Goal: Task Accomplishment & Management: Complete application form

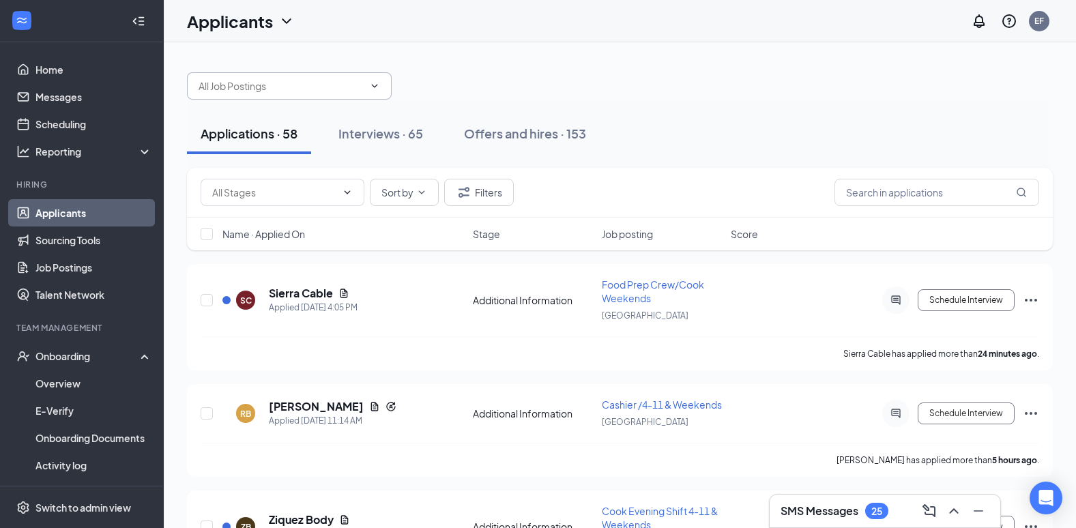
click at [303, 80] on input "text" at bounding box center [280, 85] width 165 height 15
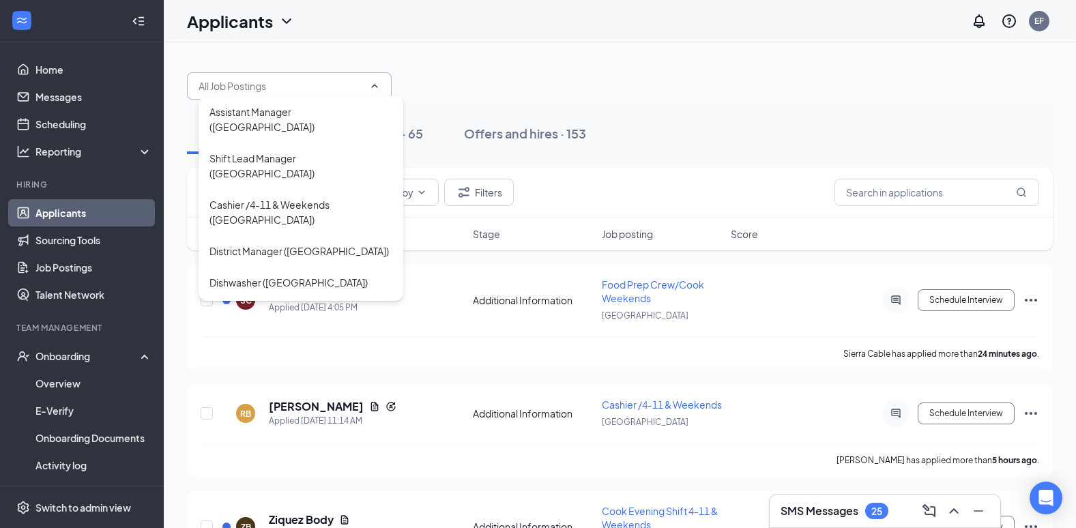
click at [303, 80] on input "text" at bounding box center [280, 85] width 165 height 15
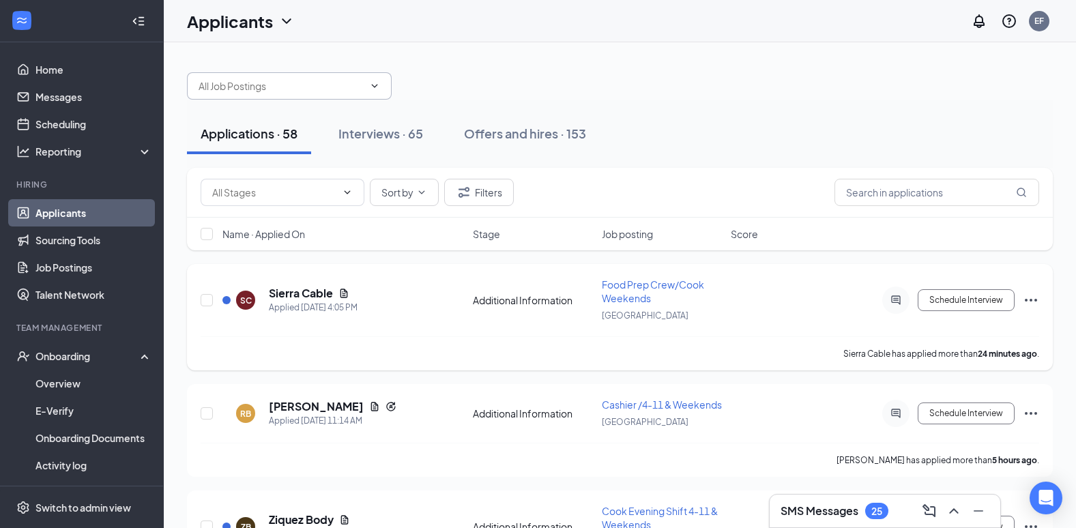
click at [1027, 300] on icon "Ellipses" at bounding box center [1031, 300] width 12 height 3
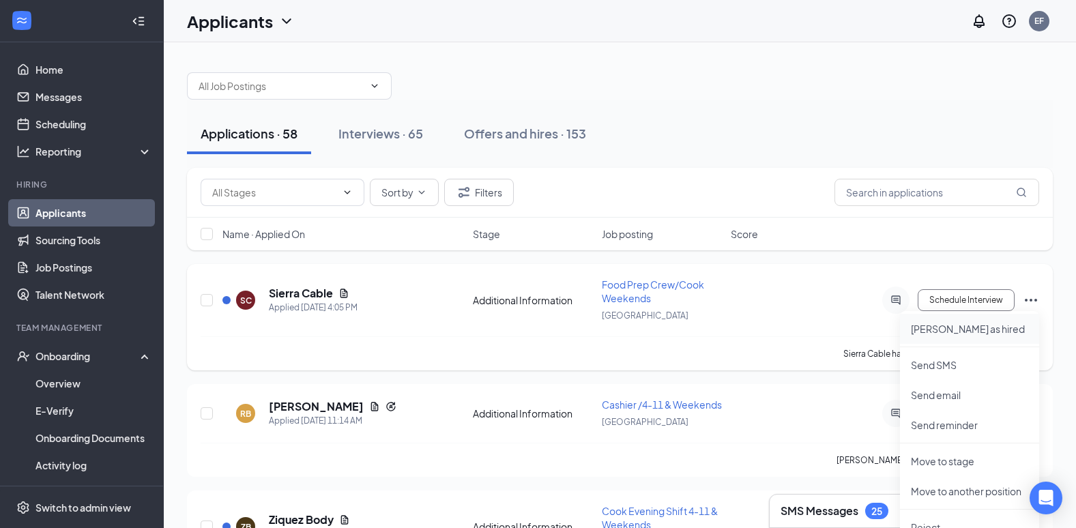
click at [960, 333] on p "[PERSON_NAME] as hired" at bounding box center [969, 329] width 117 height 14
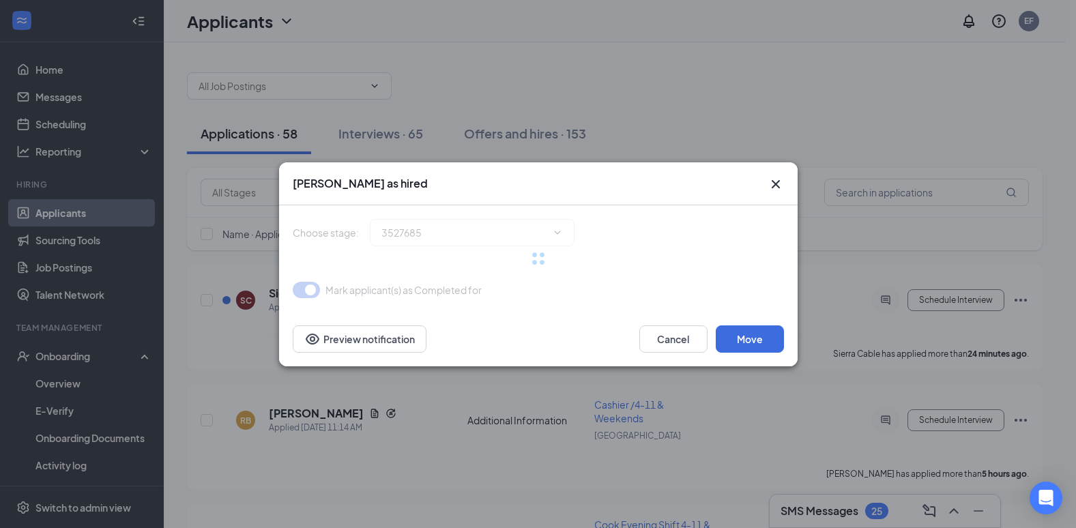
type input "Hiring Complete (final stage)"
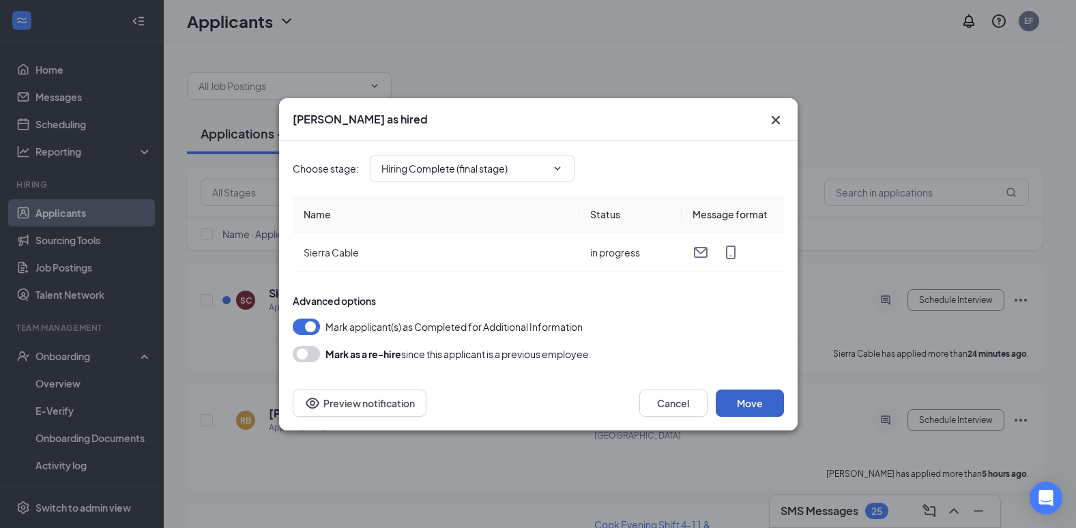
click at [748, 403] on button "Move" at bounding box center [750, 402] width 68 height 27
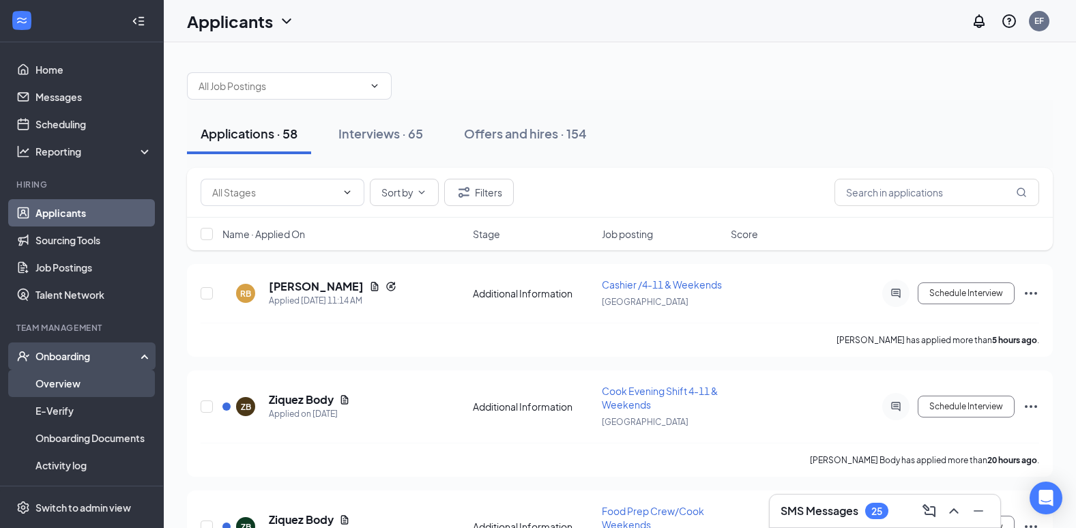
click at [85, 383] on link "Overview" at bounding box center [93, 383] width 117 height 27
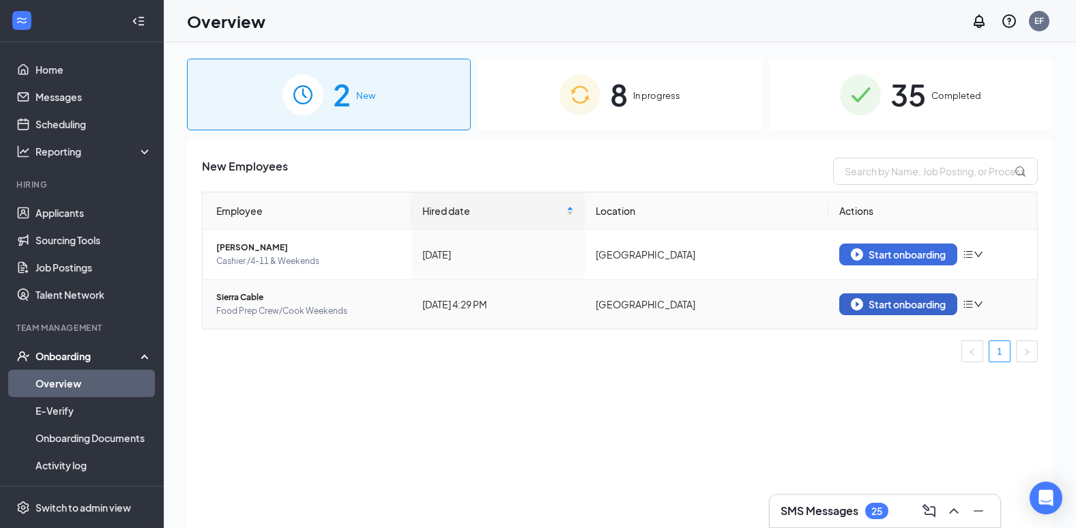
click at [930, 311] on button "Start onboarding" at bounding box center [898, 304] width 118 height 22
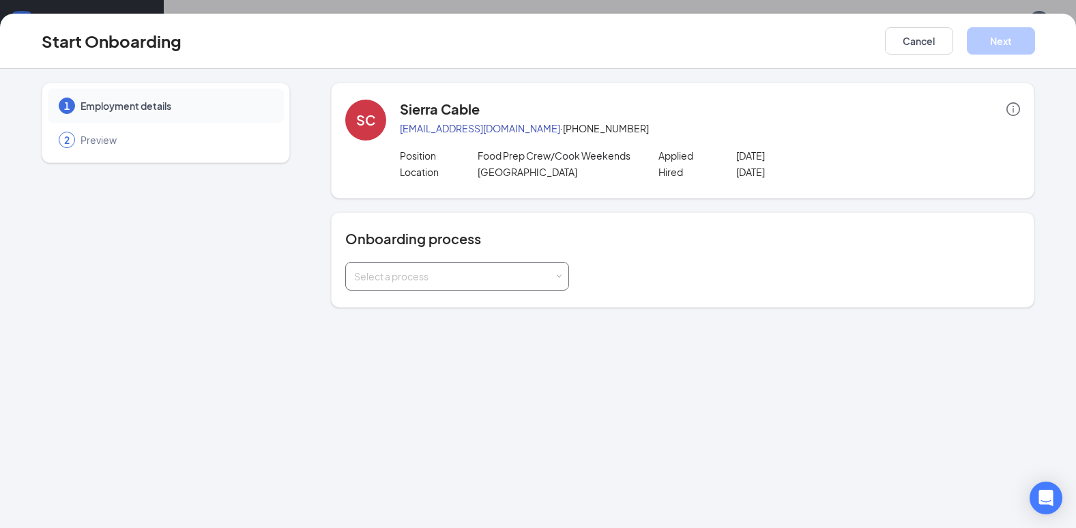
click at [442, 283] on div "Select a process" at bounding box center [457, 276] width 206 height 27
click at [415, 331] on span "[PERSON_NAME]'s Onboarding Module" at bounding box center [439, 329] width 176 height 12
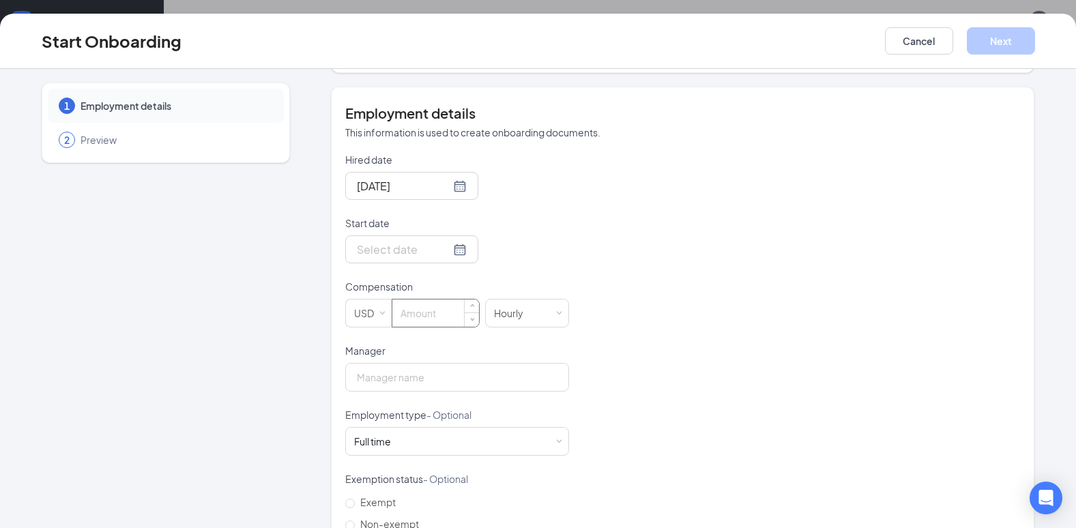
scroll to position [273, 0]
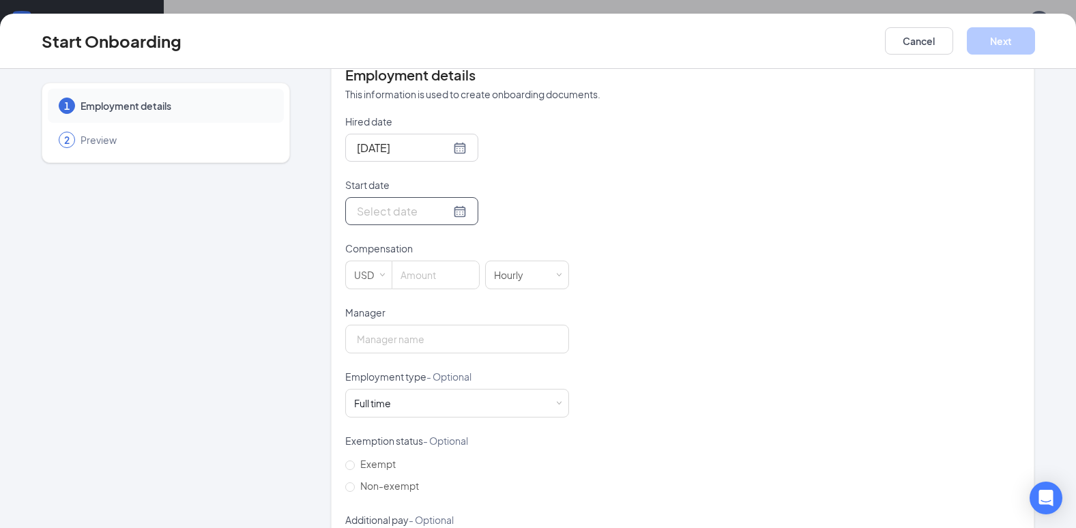
click at [386, 222] on div at bounding box center [411, 211] width 133 height 28
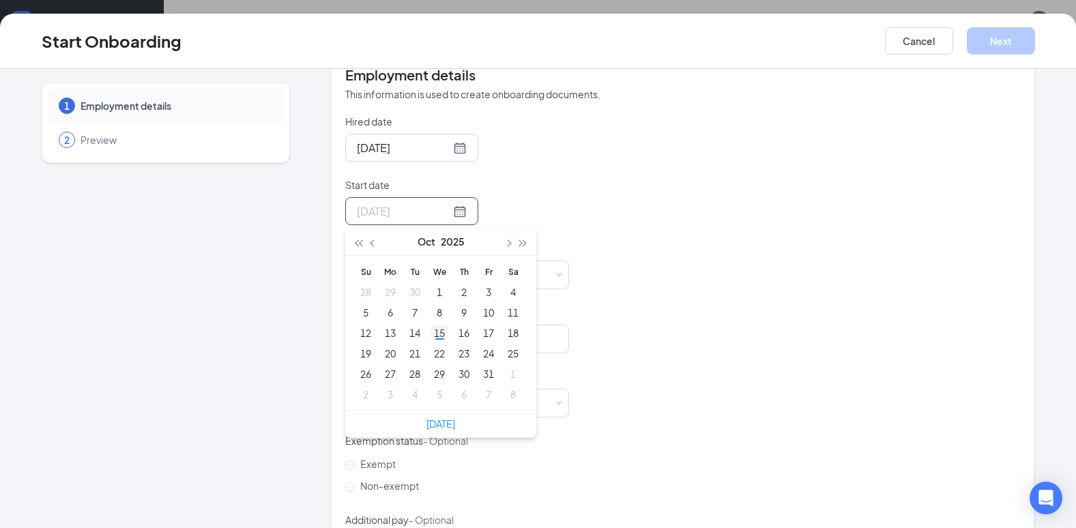
type input "[DATE]"
click at [439, 334] on div "15" at bounding box center [439, 333] width 16 height 16
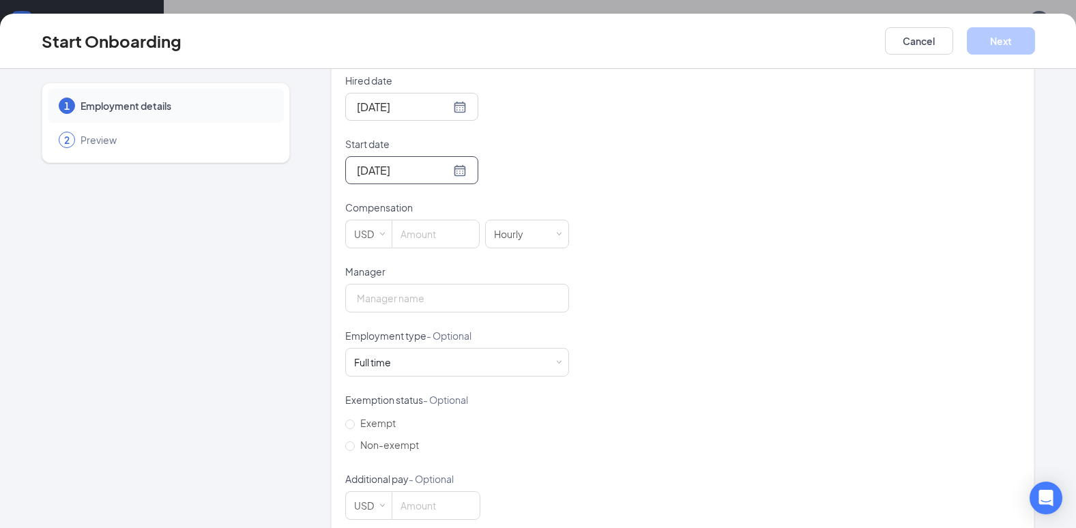
scroll to position [336, 0]
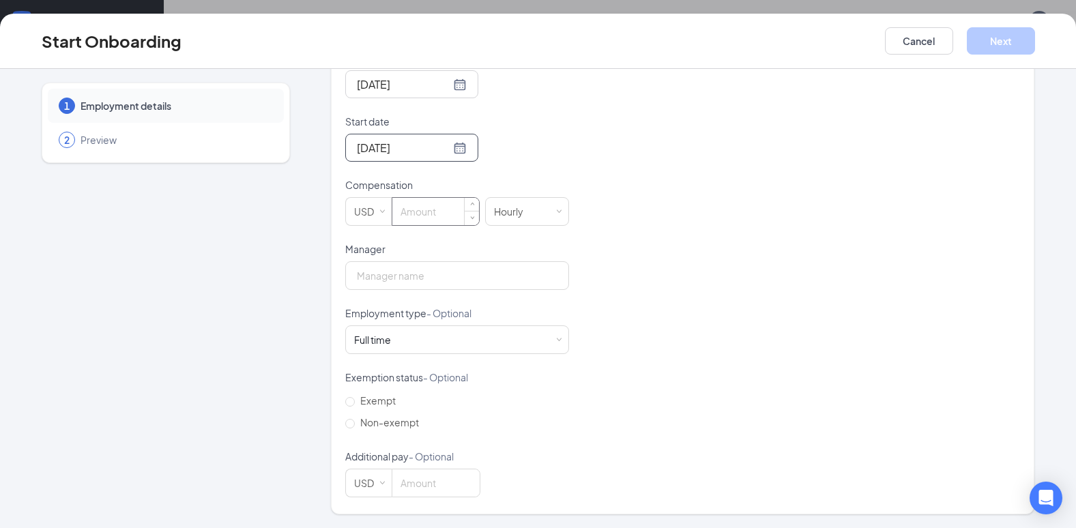
click at [415, 214] on input at bounding box center [435, 211] width 87 height 27
type input "10"
click at [420, 274] on input "Manager" at bounding box center [457, 275] width 224 height 29
type input "[PERSON_NAME]"
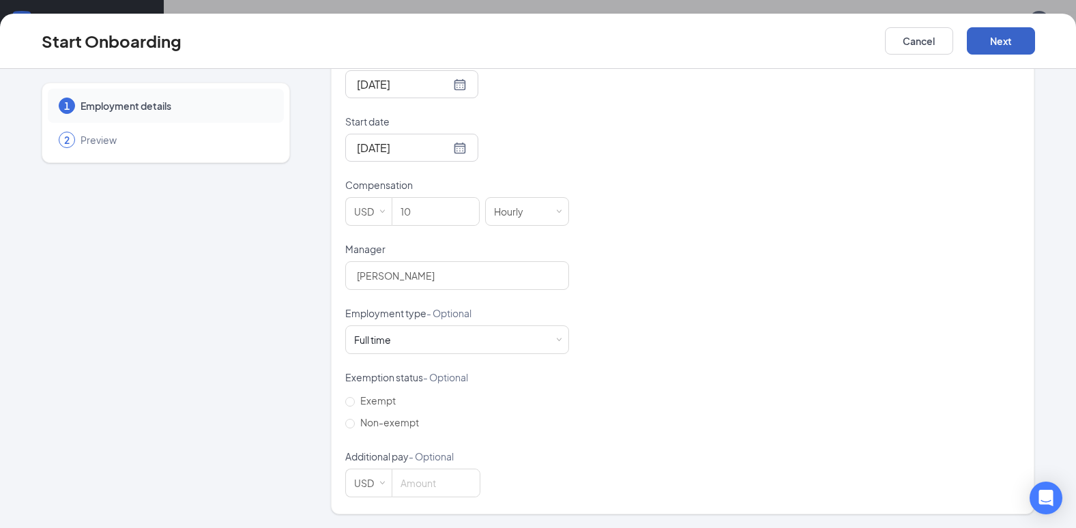
click at [1021, 46] on button "Next" at bounding box center [1001, 40] width 68 height 27
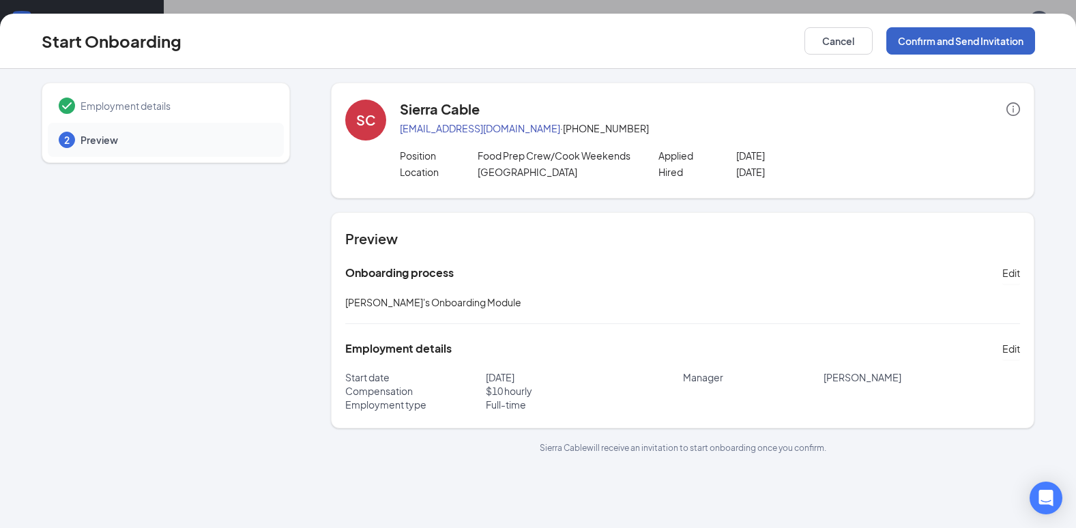
click at [980, 38] on button "Confirm and Send Invitation" at bounding box center [960, 40] width 149 height 27
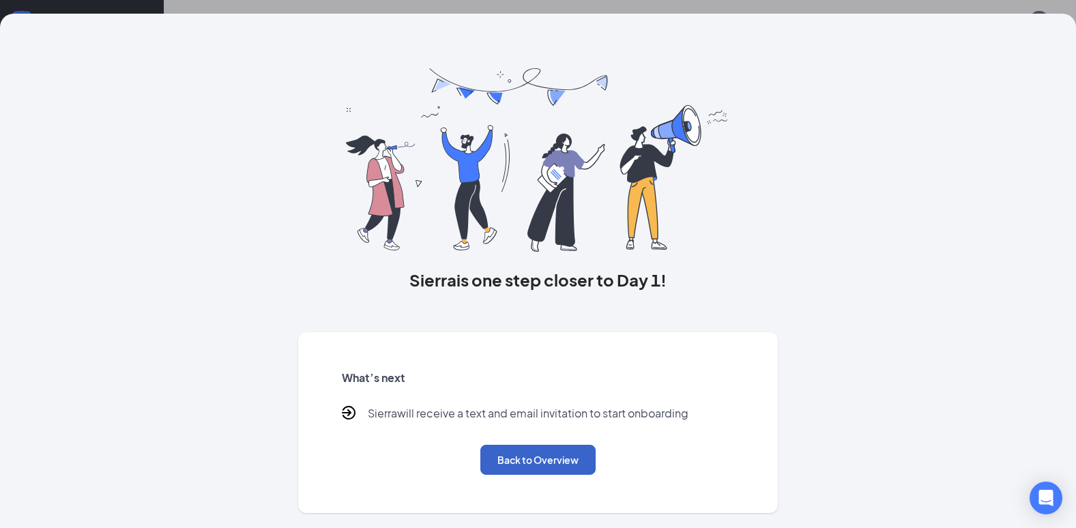
click at [523, 460] on button "Back to Overview" at bounding box center [537, 460] width 115 height 30
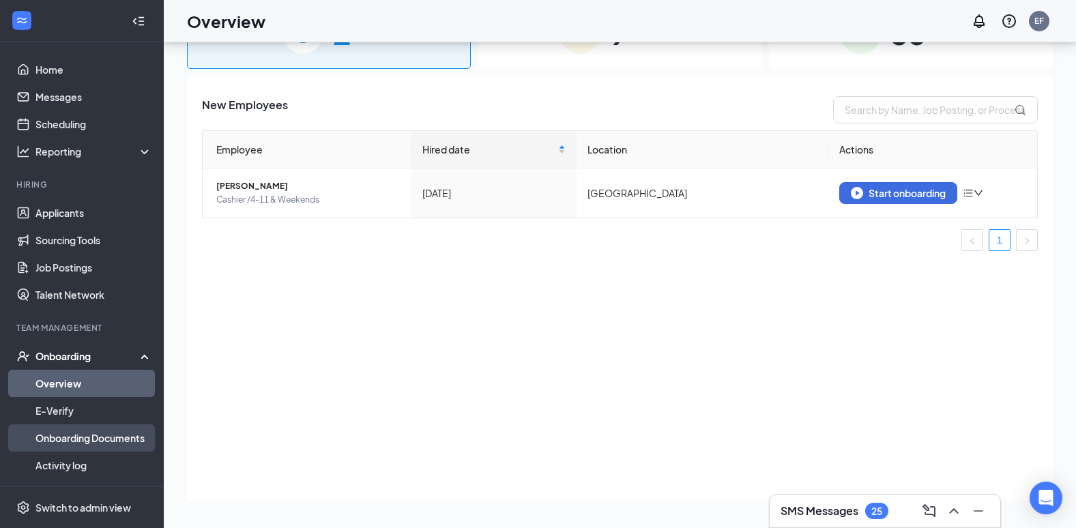
click at [88, 437] on link "Onboarding Documents" at bounding box center [93, 437] width 117 height 27
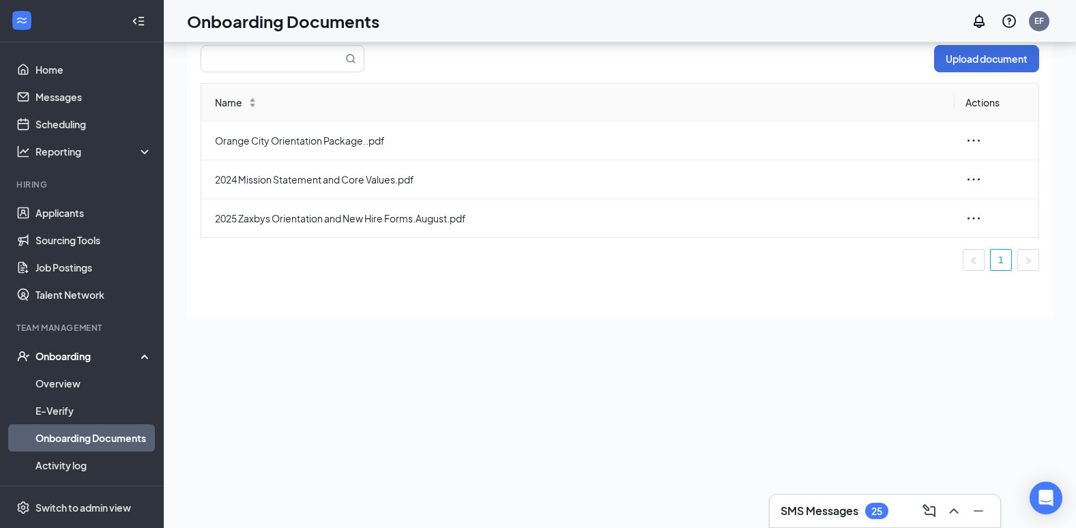
click at [74, 357] on div "Onboarding" at bounding box center [87, 356] width 105 height 14
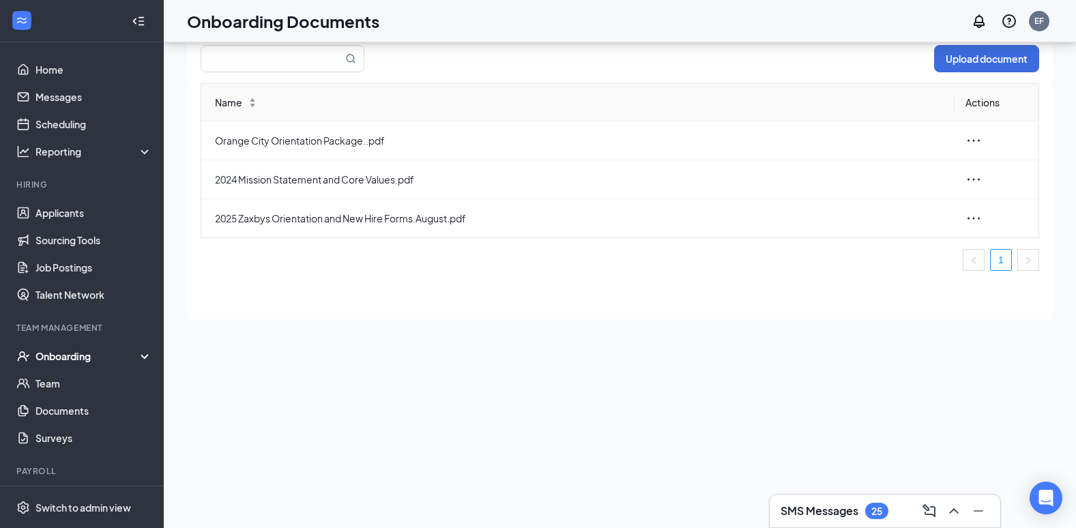
click at [72, 355] on div "Onboarding" at bounding box center [87, 356] width 105 height 14
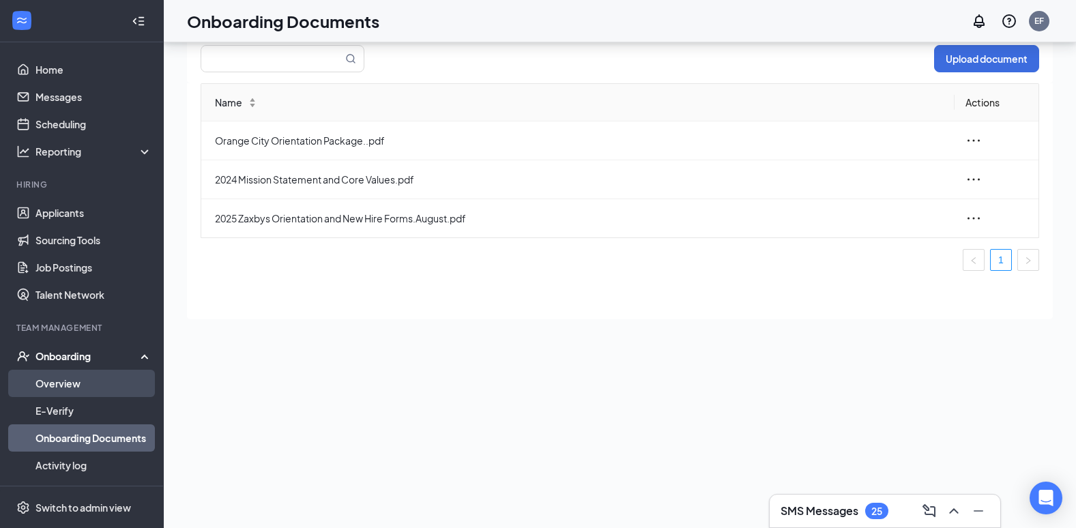
click at [80, 383] on link "Overview" at bounding box center [93, 383] width 117 height 27
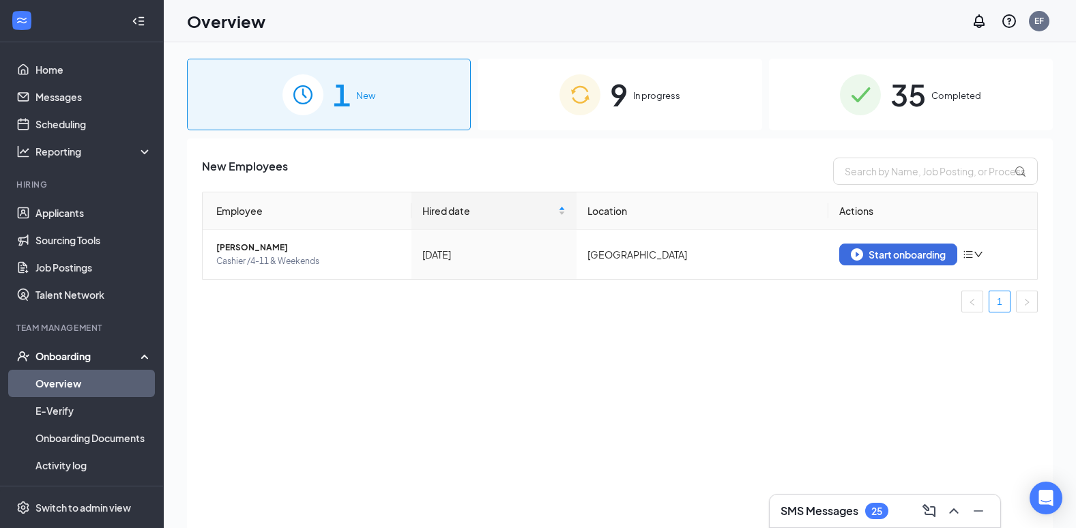
click at [959, 87] on div "35 Completed" at bounding box center [911, 95] width 284 height 72
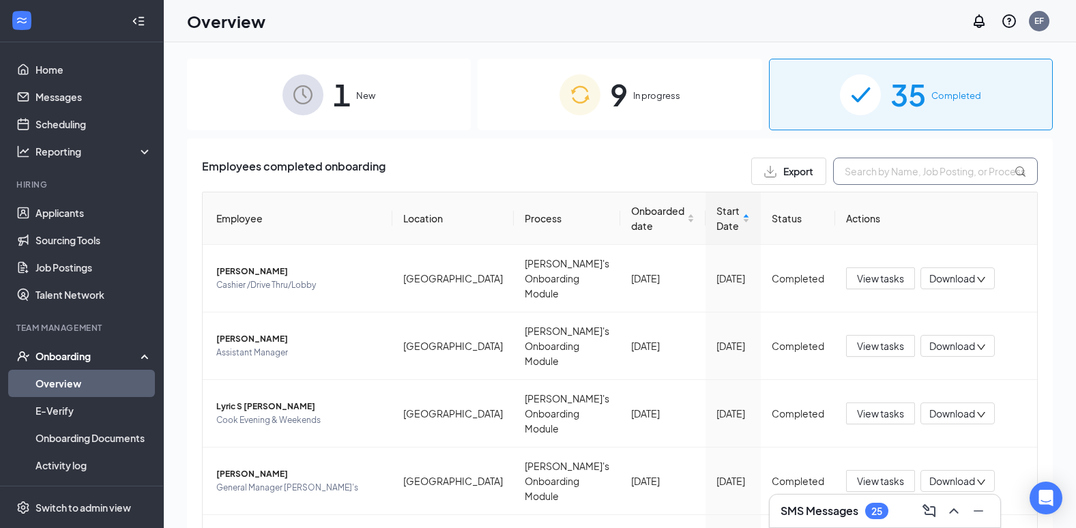
click at [862, 172] on input "text" at bounding box center [935, 171] width 205 height 27
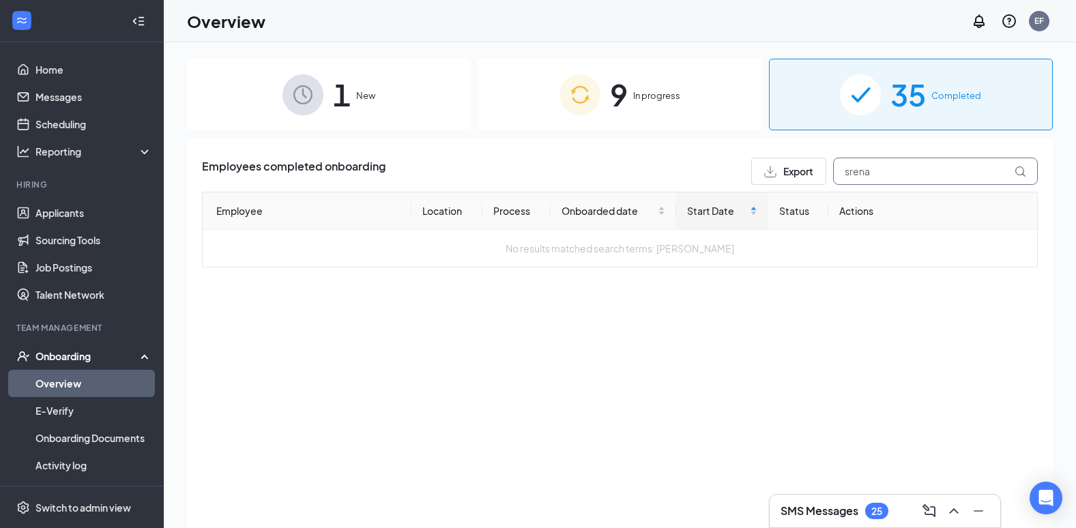
type input "serena"
drag, startPoint x: 904, startPoint y: 177, endPoint x: 842, endPoint y: 190, distance: 63.4
click at [842, 190] on div "Employees completed onboarding Export serena Employee Location Process Onboarde…" at bounding box center [620, 213] width 836 height 110
click at [654, 88] on div "9 In progress" at bounding box center [619, 95] width 284 height 72
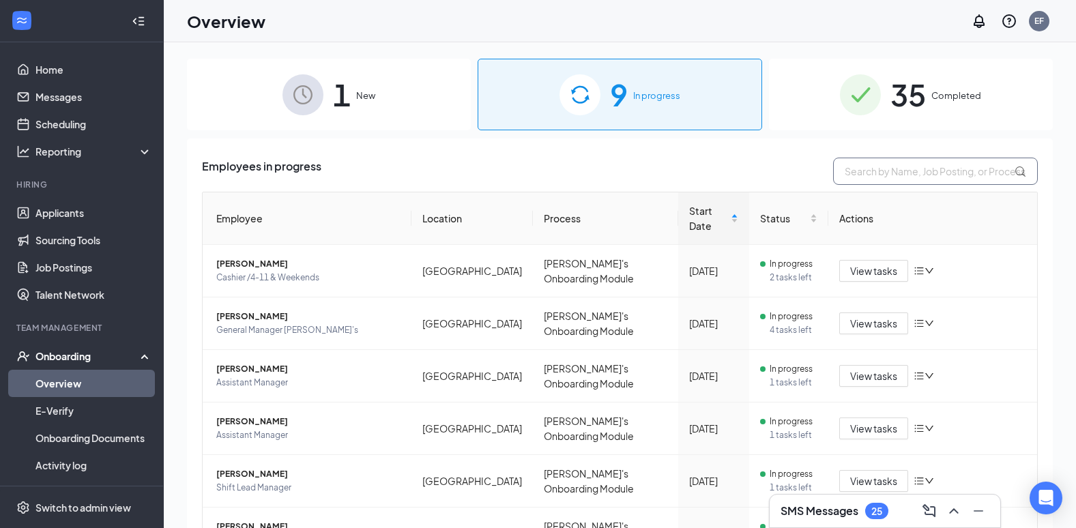
click at [923, 161] on input "text" at bounding box center [935, 171] width 205 height 27
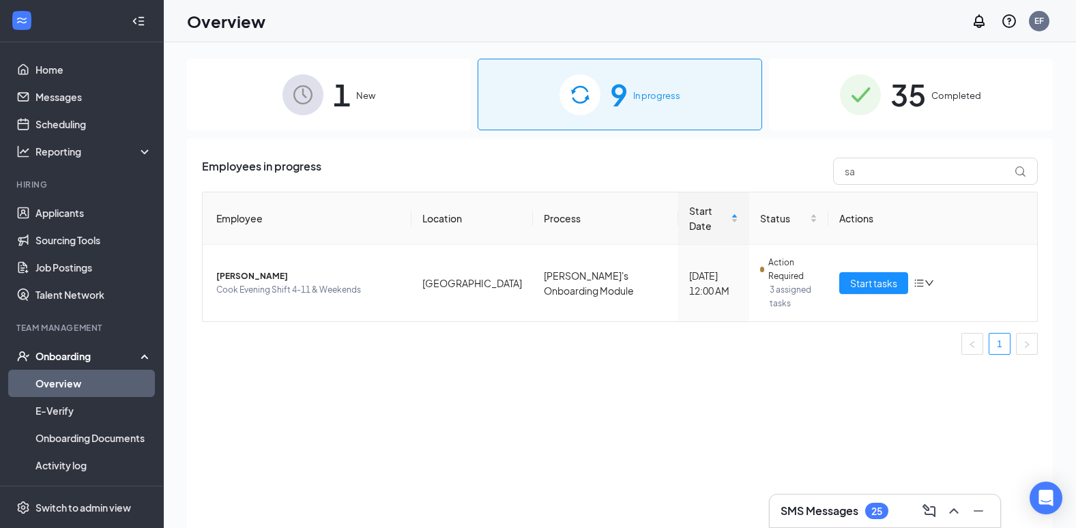
drag, startPoint x: 923, startPoint y: 153, endPoint x: 889, endPoint y: 143, distance: 35.2
click at [889, 143] on div "Employees in progress sa Employee Location Process Start Date Status Actions Is…" at bounding box center [620, 350] width 866 height 424
click at [891, 172] on input "sa" at bounding box center [935, 171] width 205 height 27
type input "s"
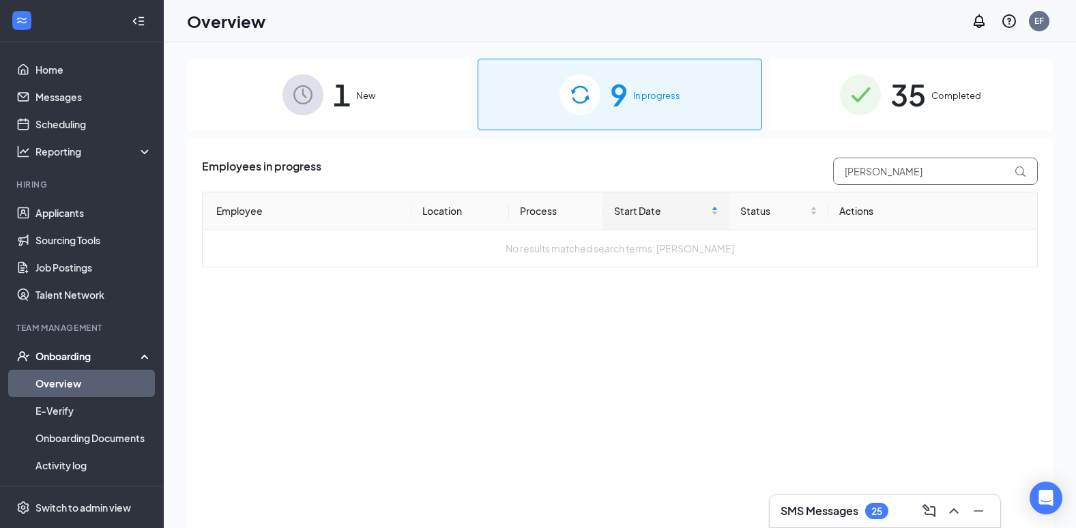
type input "[PERSON_NAME]"
click at [882, 89] on div "35 Completed" at bounding box center [911, 95] width 284 height 72
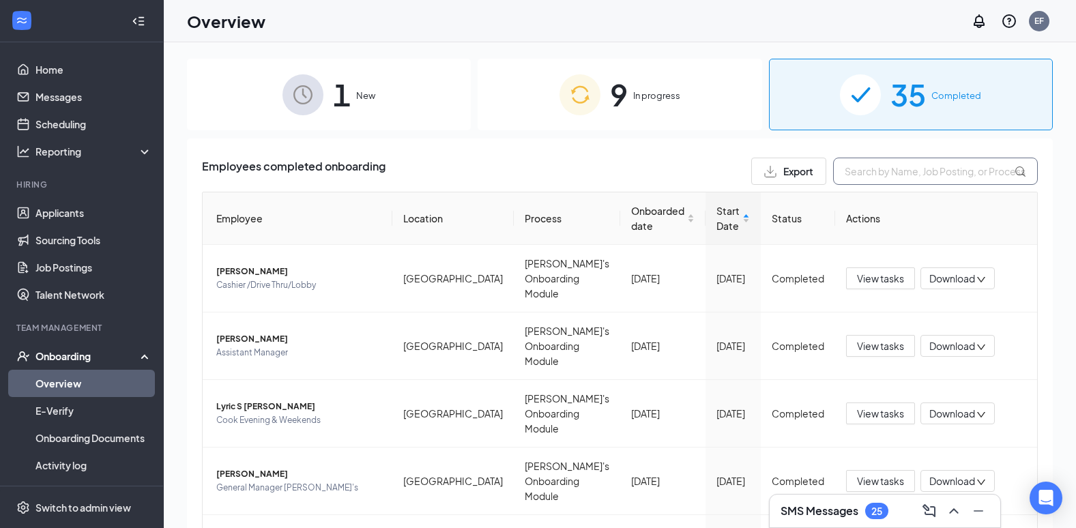
click at [892, 164] on input "text" at bounding box center [935, 171] width 205 height 27
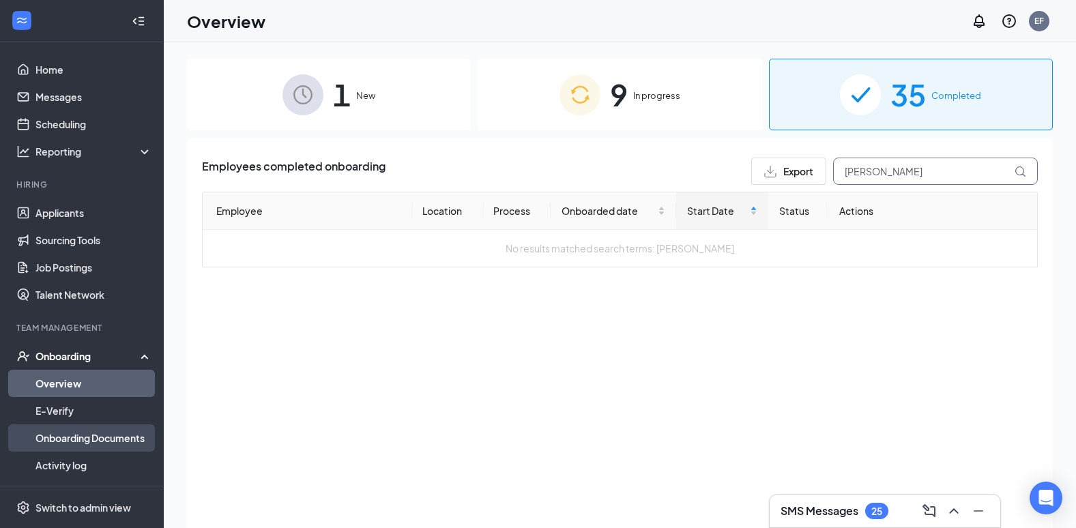
type input "[PERSON_NAME]"
click at [76, 428] on link "Onboarding Documents" at bounding box center [93, 437] width 117 height 27
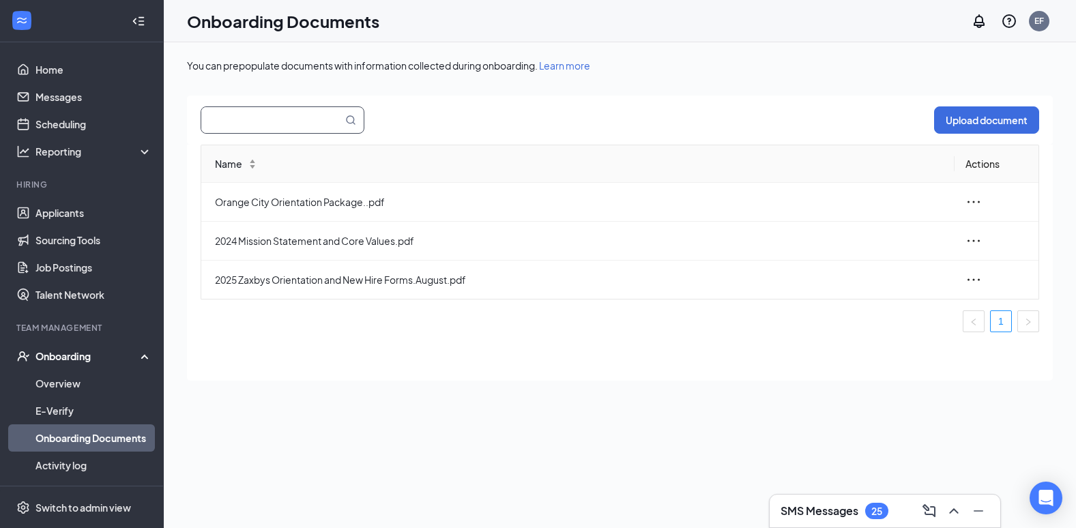
click at [309, 114] on input "text" at bounding box center [263, 120] width 125 height 26
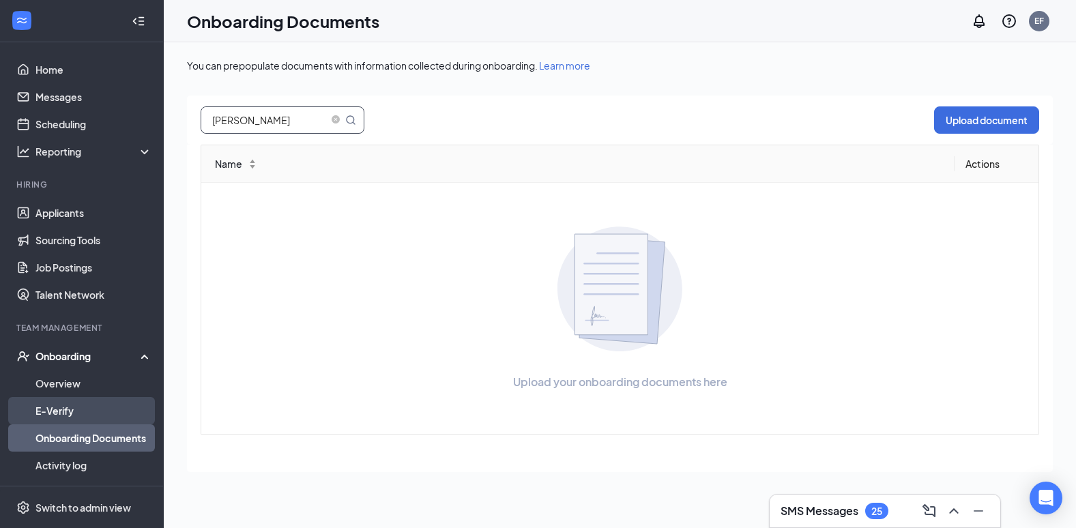
type input "[PERSON_NAME]"
click at [59, 407] on link "E-Verify" at bounding box center [93, 410] width 117 height 27
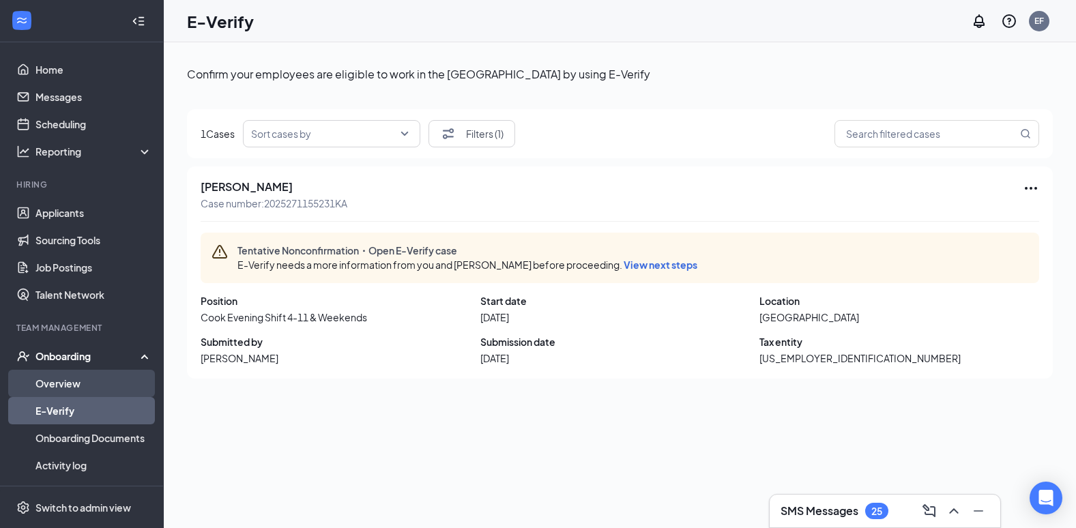
click at [59, 390] on link "Overview" at bounding box center [93, 383] width 117 height 27
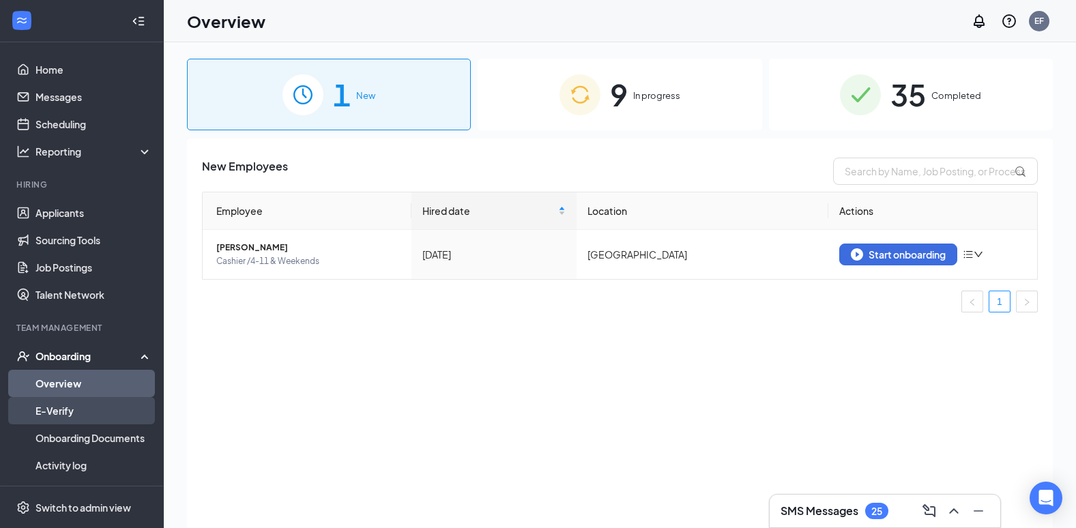
click at [57, 418] on link "E-Verify" at bounding box center [93, 410] width 117 height 27
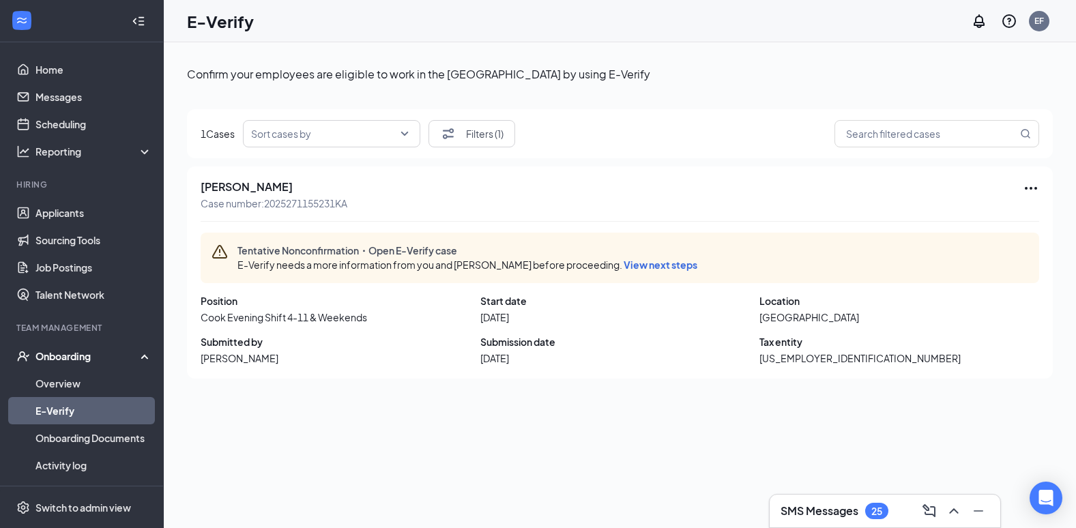
click at [74, 400] on link "E-Verify" at bounding box center [93, 410] width 117 height 27
click at [73, 392] on link "Overview" at bounding box center [93, 383] width 117 height 27
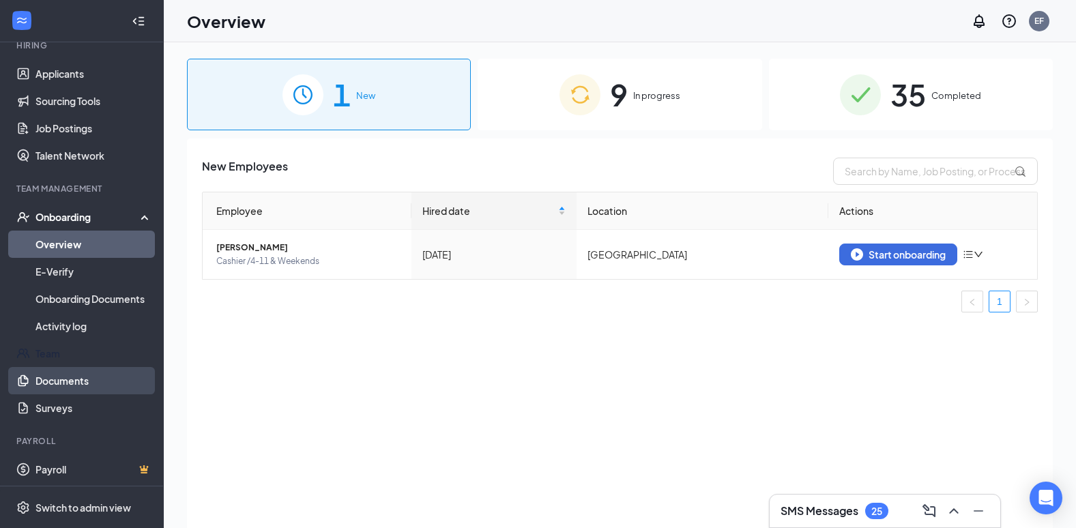
scroll to position [142, 0]
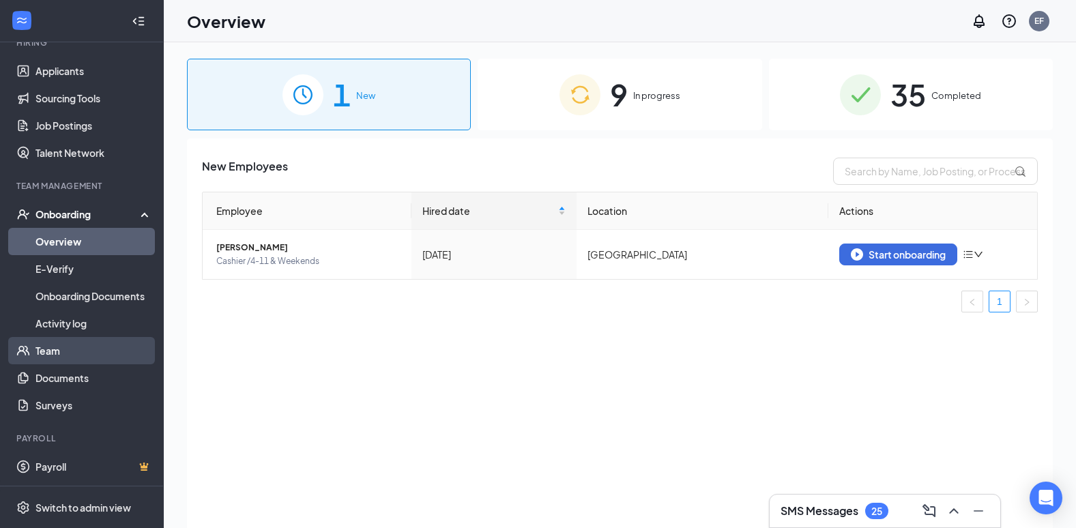
click at [66, 356] on link "Team" at bounding box center [93, 350] width 117 height 27
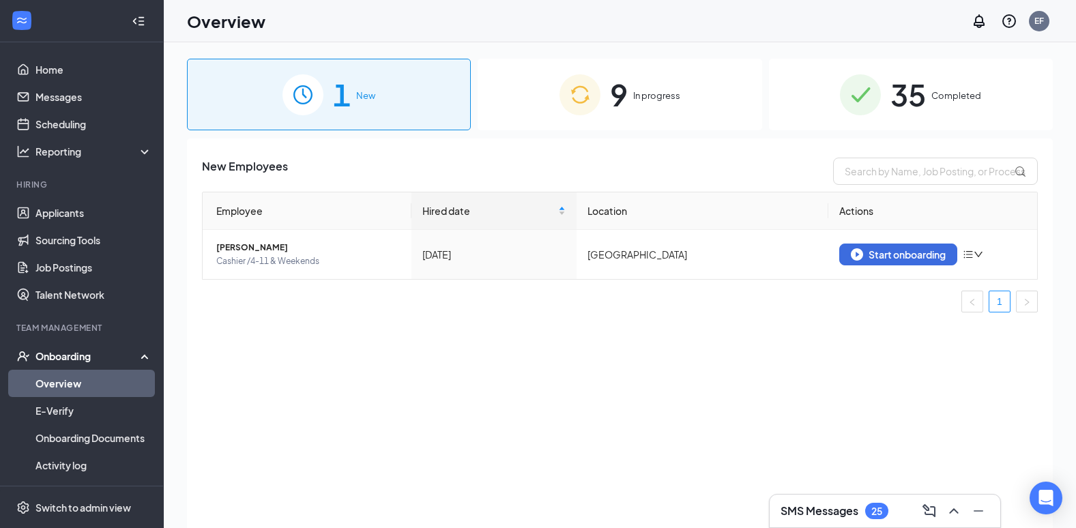
click at [656, 85] on div "9 In progress" at bounding box center [619, 95] width 284 height 72
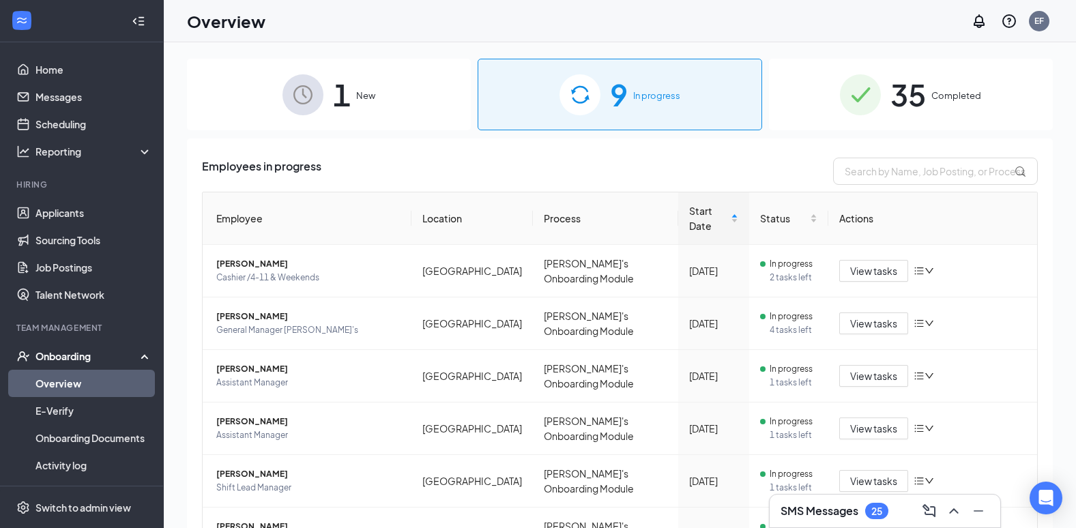
click at [907, 91] on span "35" at bounding box center [907, 94] width 35 height 47
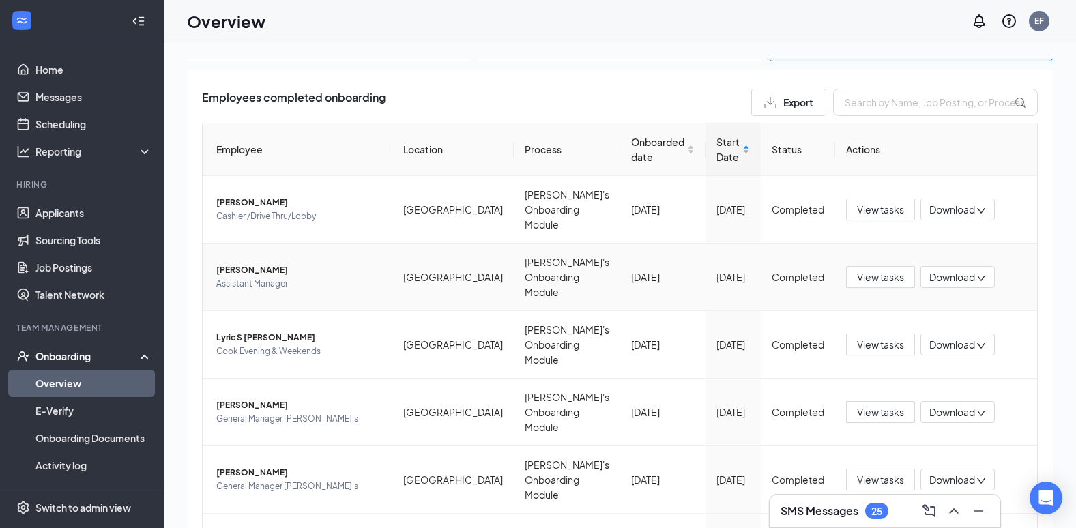
scroll to position [30, 0]
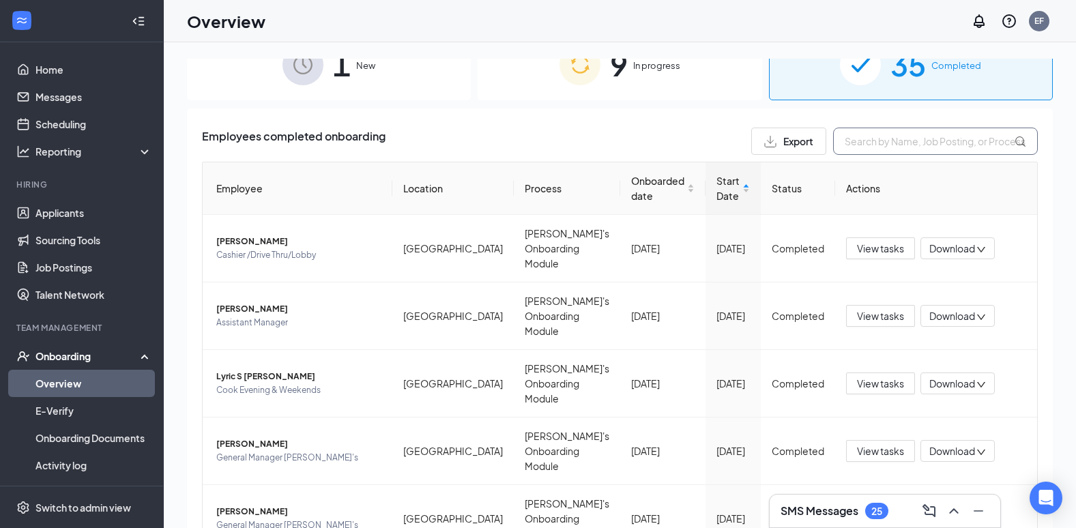
click at [877, 143] on input "text" at bounding box center [935, 141] width 205 height 27
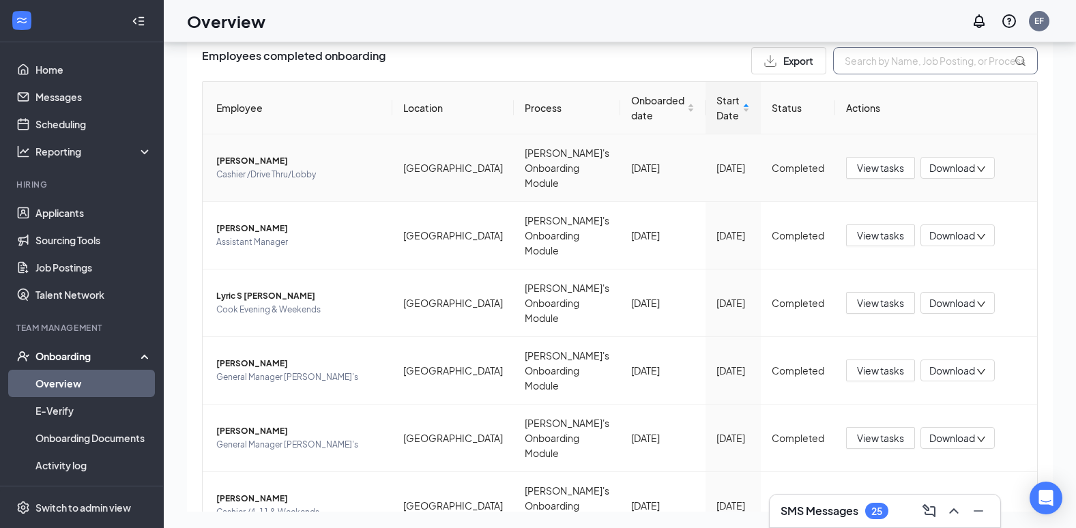
scroll to position [0, 0]
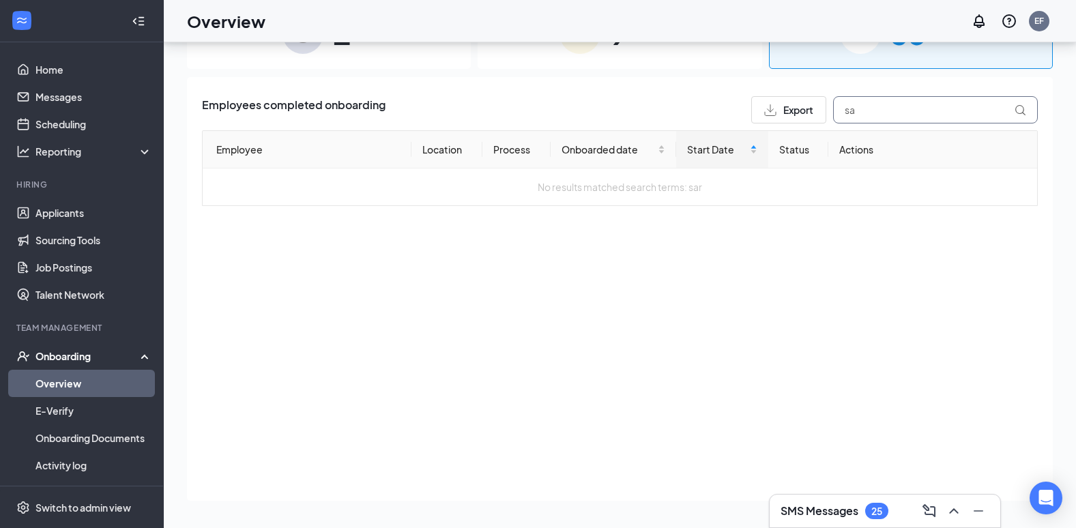
type input "s"
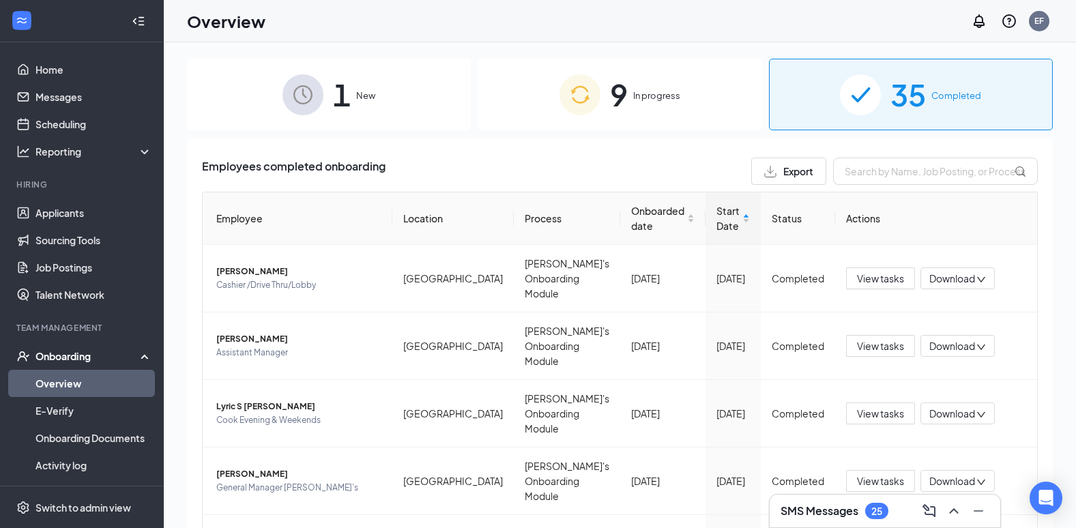
click at [634, 105] on div "9 In progress" at bounding box center [619, 95] width 284 height 72
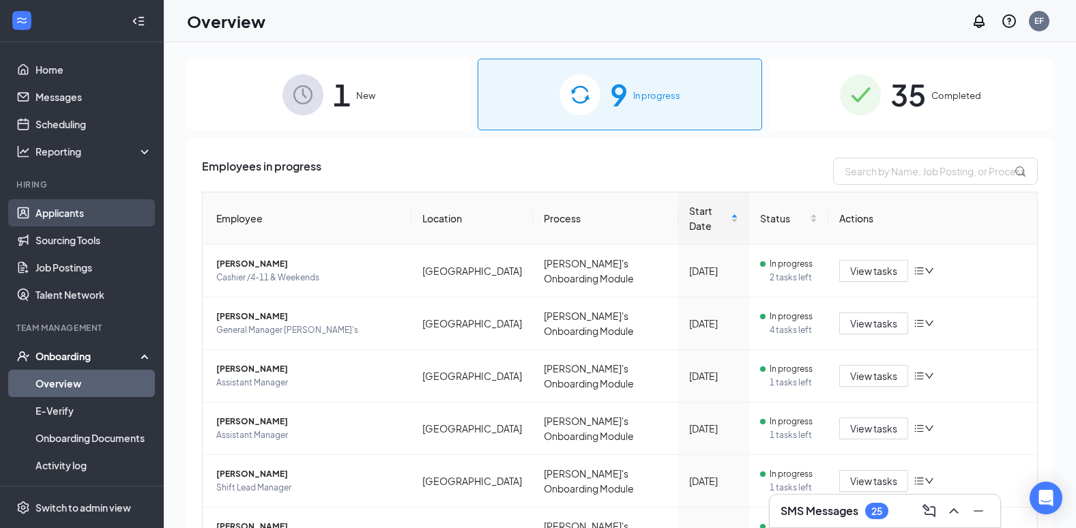
click at [81, 216] on link "Applicants" at bounding box center [93, 212] width 117 height 27
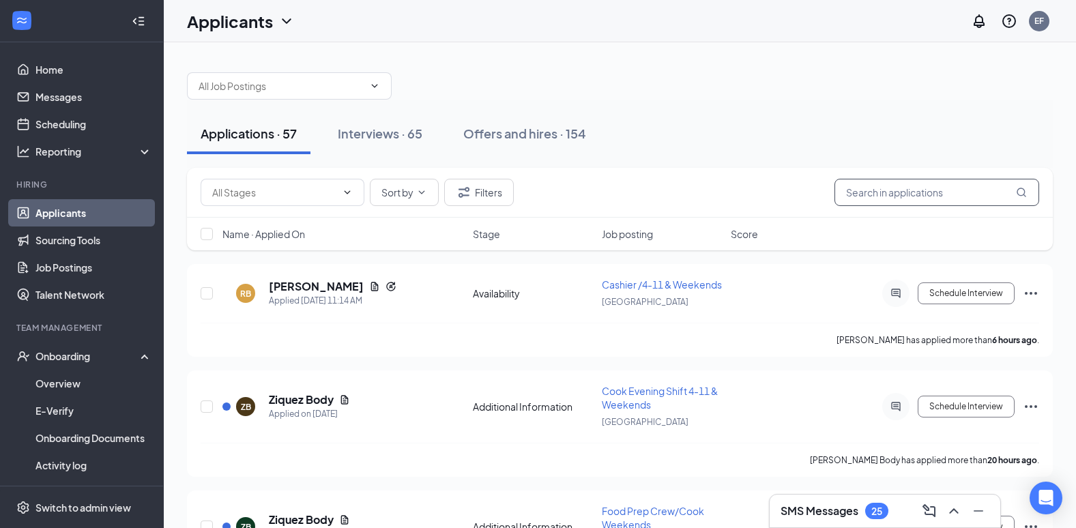
click at [902, 195] on input "text" at bounding box center [936, 192] width 205 height 27
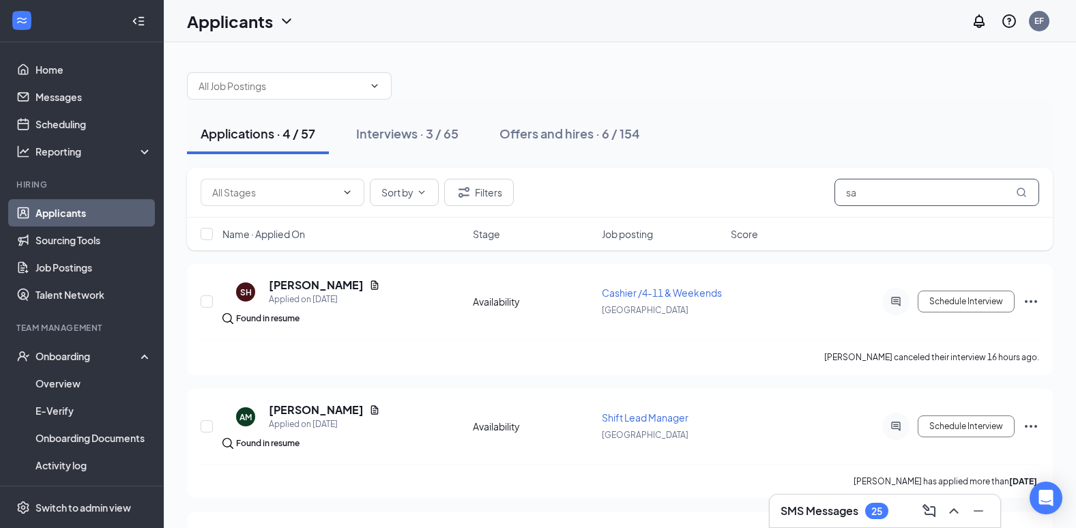
type input "s"
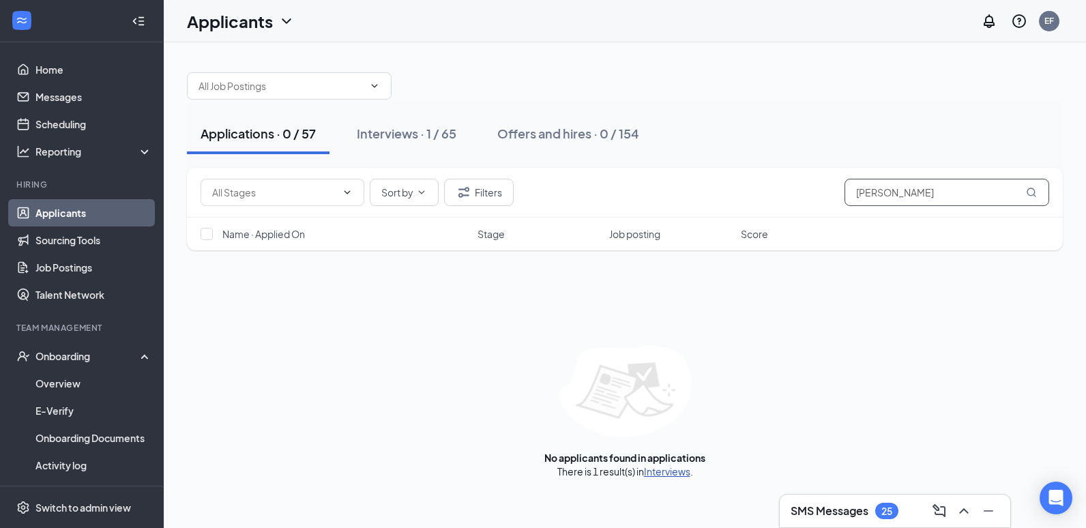
type input "[PERSON_NAME]"
click at [665, 471] on link "Interviews" at bounding box center [667, 471] width 46 height 12
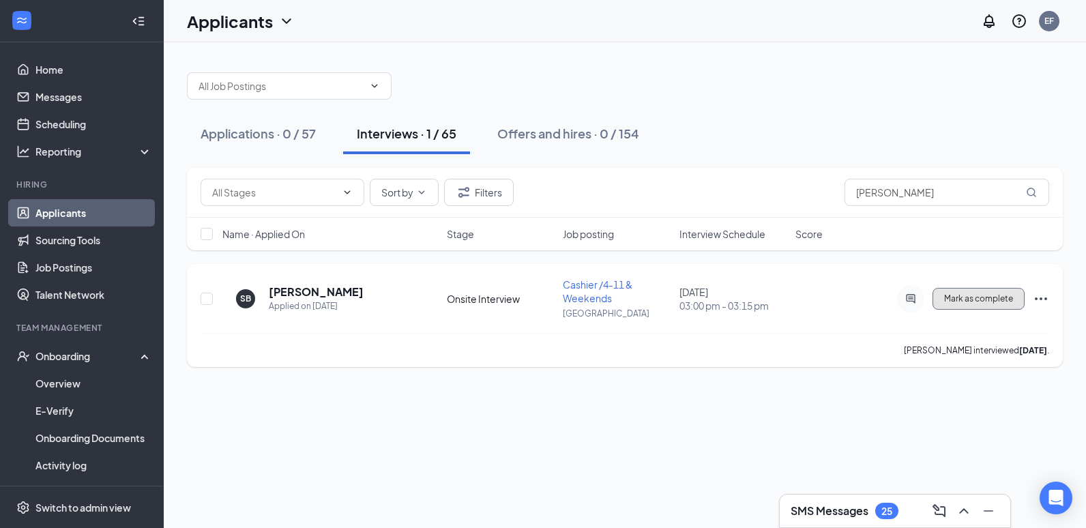
click at [996, 300] on span "Mark as complete" at bounding box center [978, 299] width 69 height 10
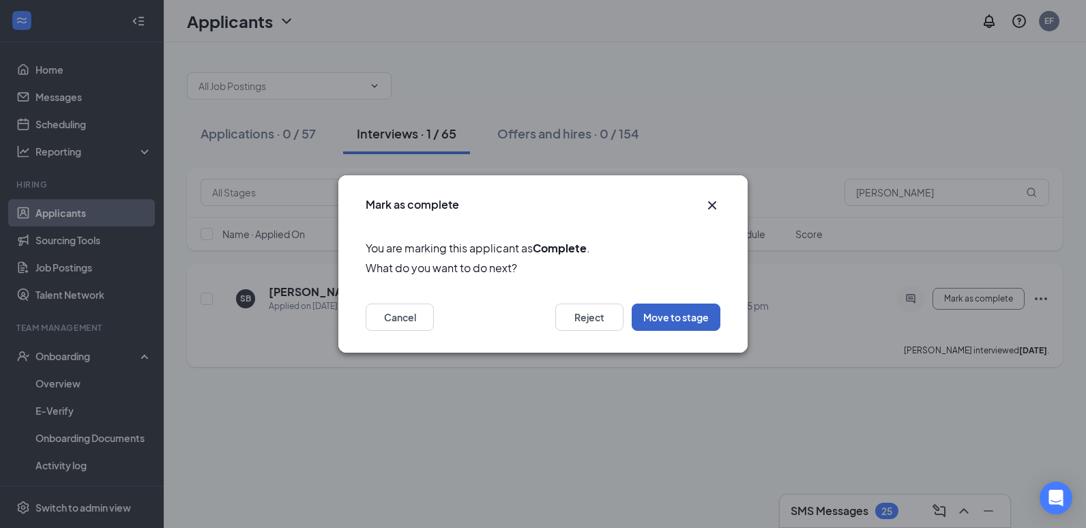
click at [661, 316] on button "Move to stage" at bounding box center [676, 317] width 89 height 27
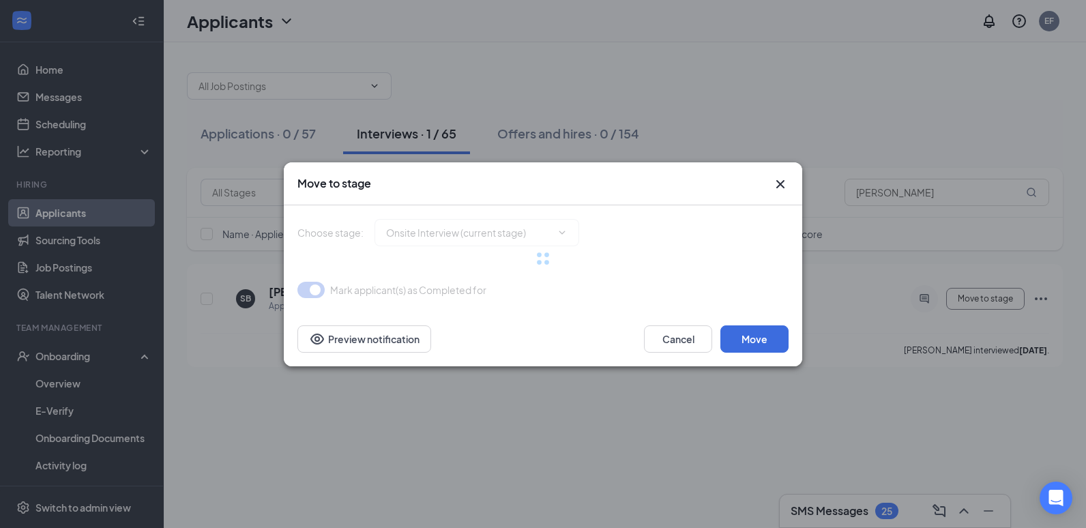
type input "Hiring Complete (final stage)"
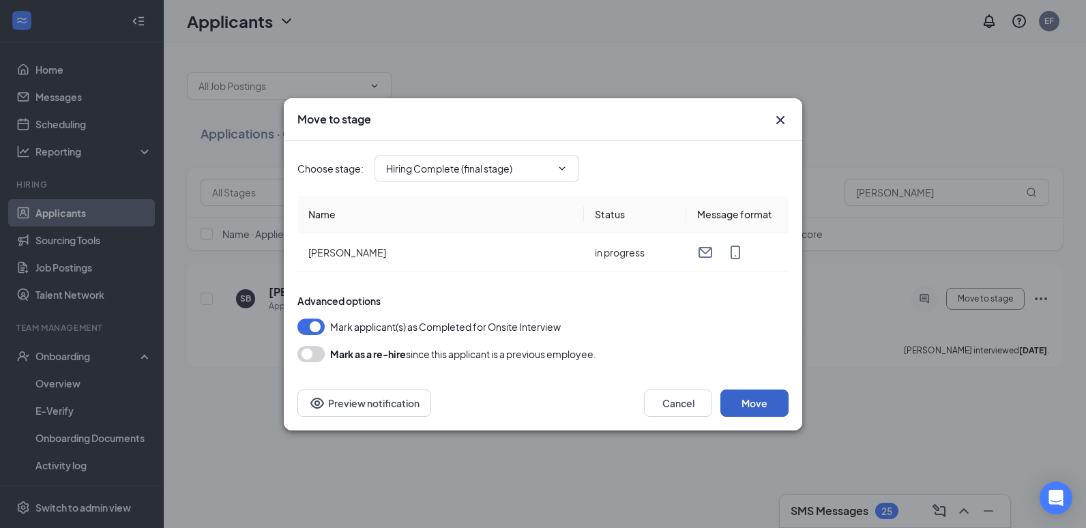
click at [764, 404] on button "Move" at bounding box center [754, 402] width 68 height 27
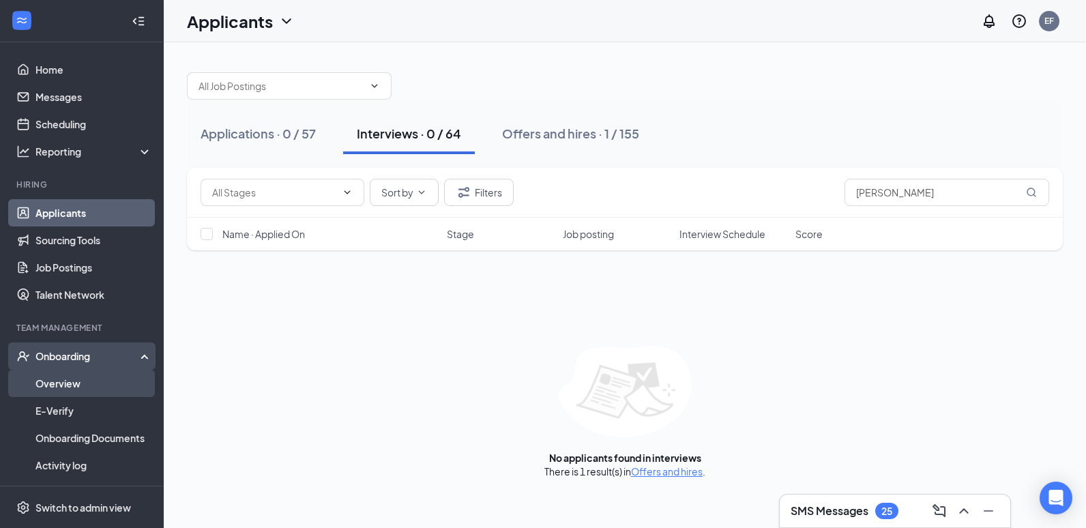
click at [47, 382] on link "Overview" at bounding box center [93, 383] width 117 height 27
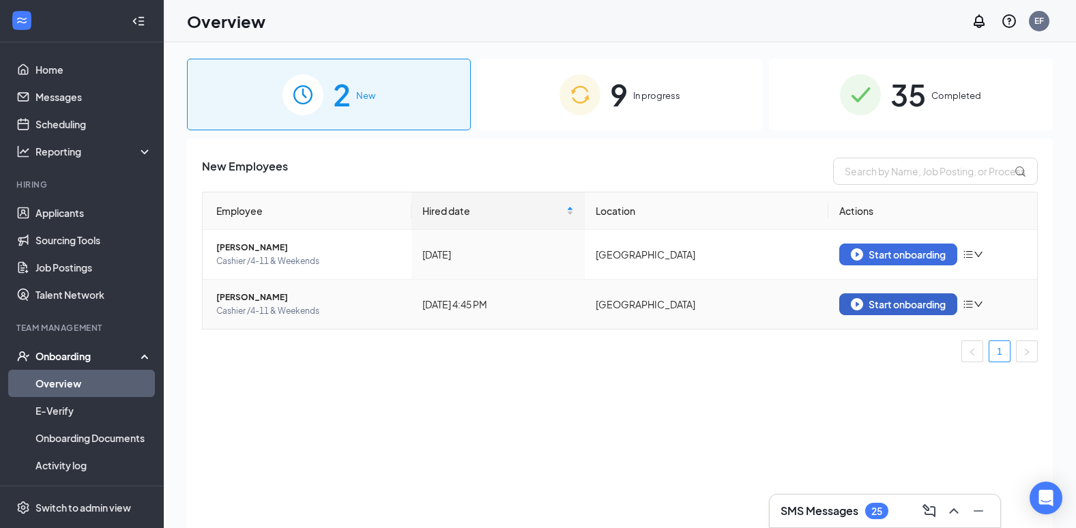
click at [907, 309] on div "Start onboarding" at bounding box center [898, 304] width 95 height 12
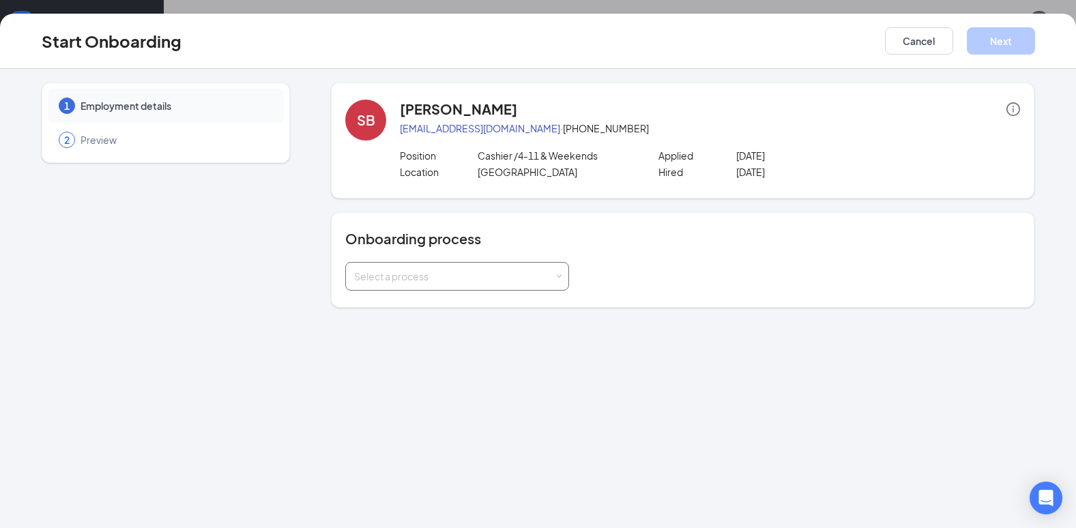
click at [441, 270] on div "Select a process" at bounding box center [454, 276] width 200 height 14
click at [408, 329] on span "[PERSON_NAME]'s Onboarding Module" at bounding box center [439, 329] width 176 height 12
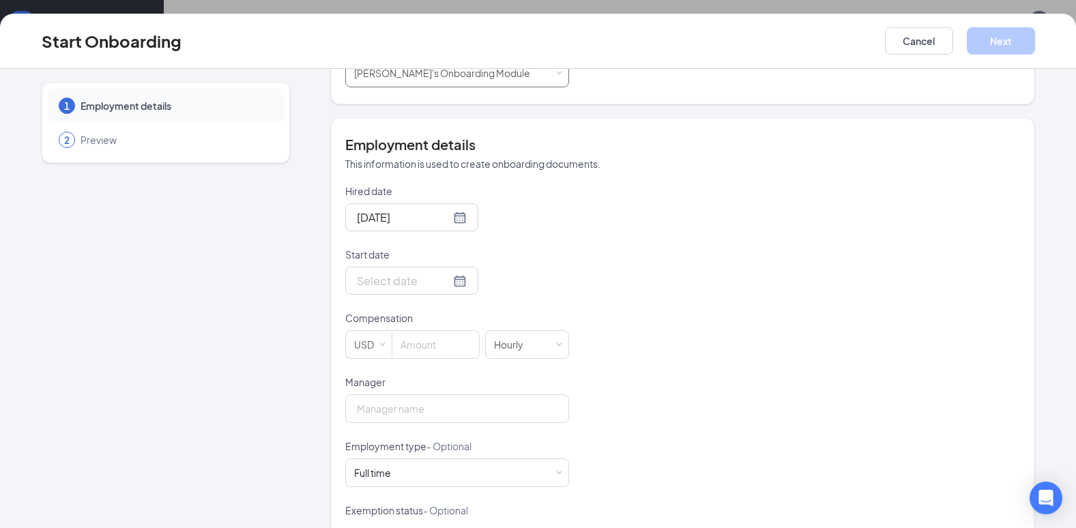
scroll to position [336, 0]
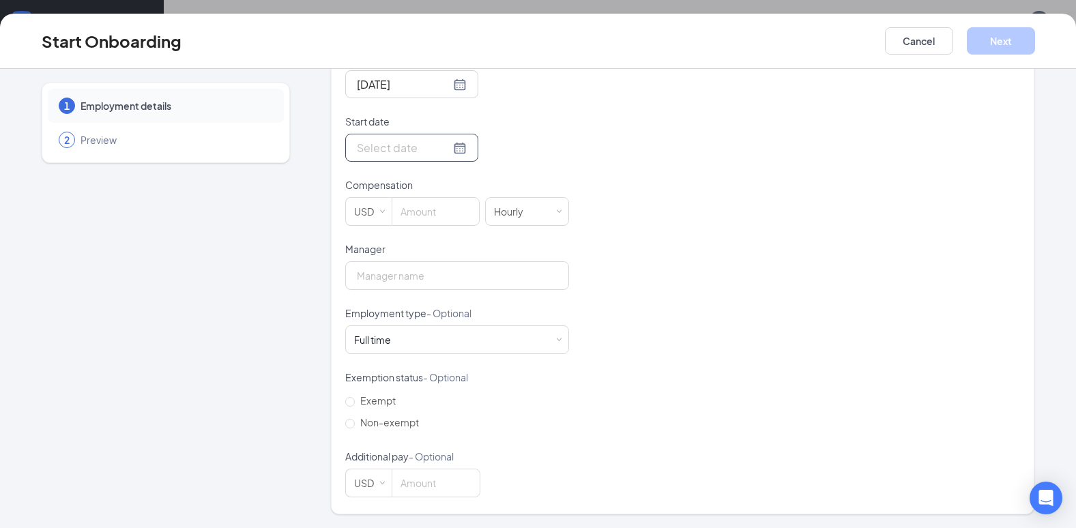
click at [439, 145] on div at bounding box center [412, 147] width 110 height 17
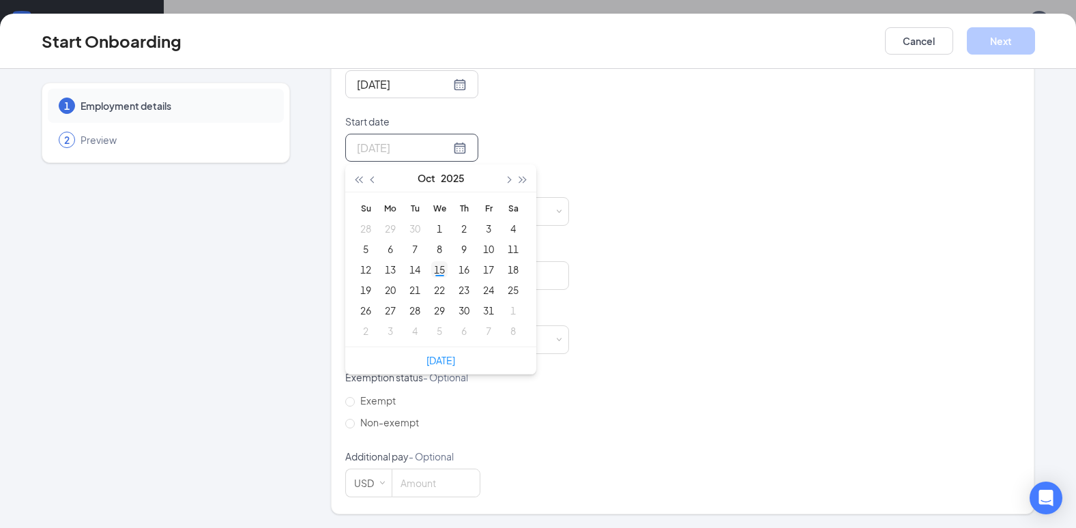
type input "[DATE]"
click at [436, 270] on div "15" at bounding box center [439, 269] width 16 height 16
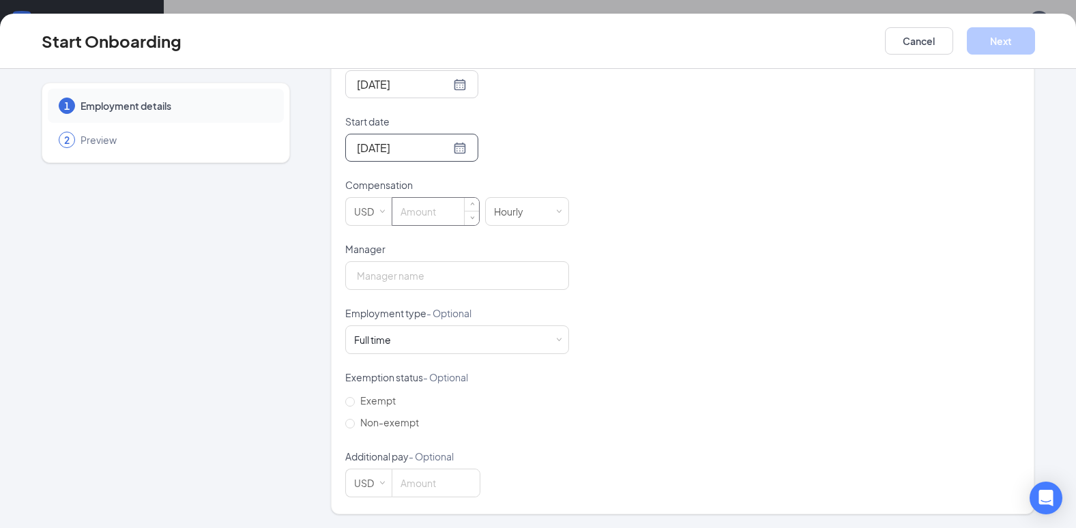
click at [420, 200] on input at bounding box center [435, 211] width 87 height 27
type input "10"
click at [396, 276] on input "Manager" at bounding box center [457, 275] width 224 height 29
type input "[PERSON_NAME]"
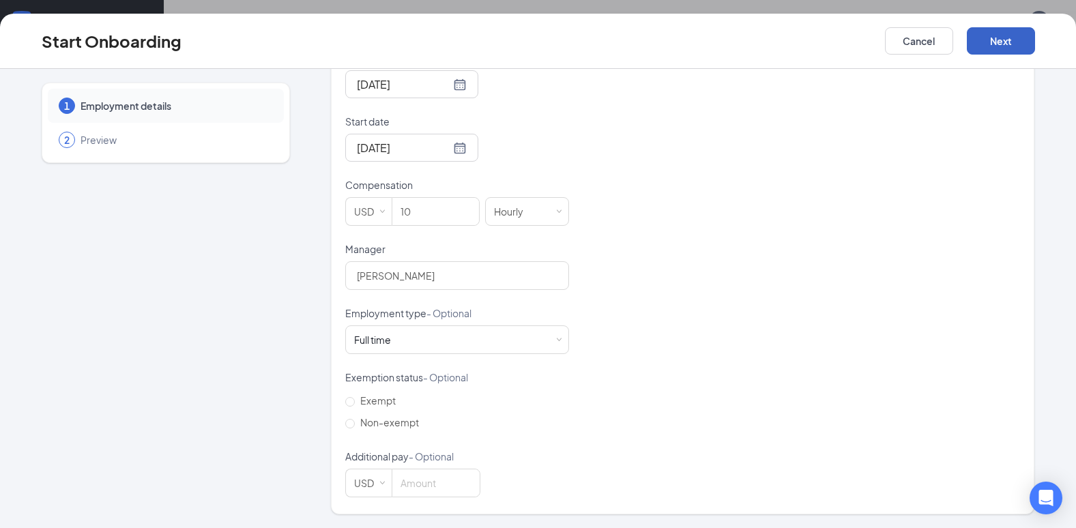
click at [1009, 33] on button "Next" at bounding box center [1001, 40] width 68 height 27
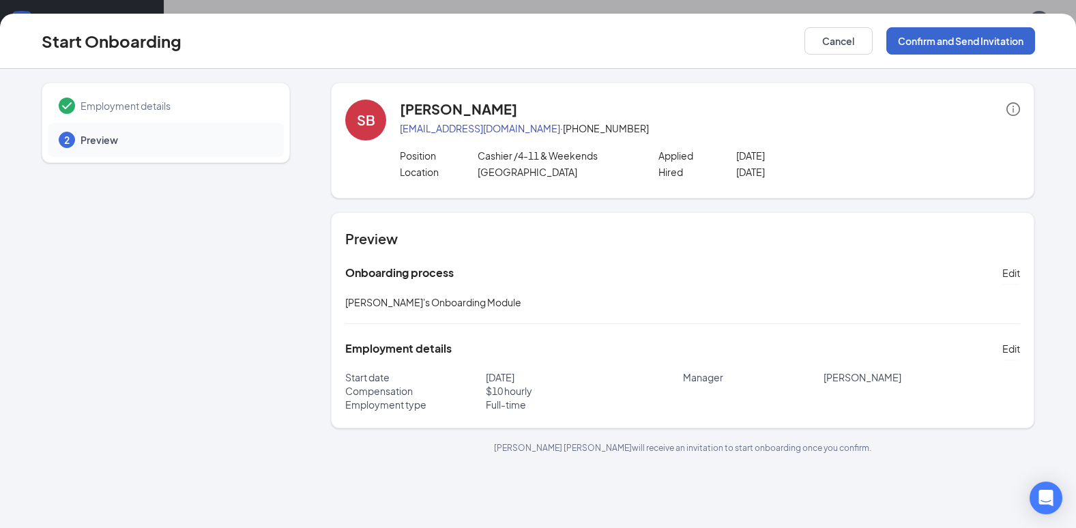
scroll to position [0, 0]
click at [1007, 39] on button "Confirm and Send Invitation" at bounding box center [960, 40] width 149 height 27
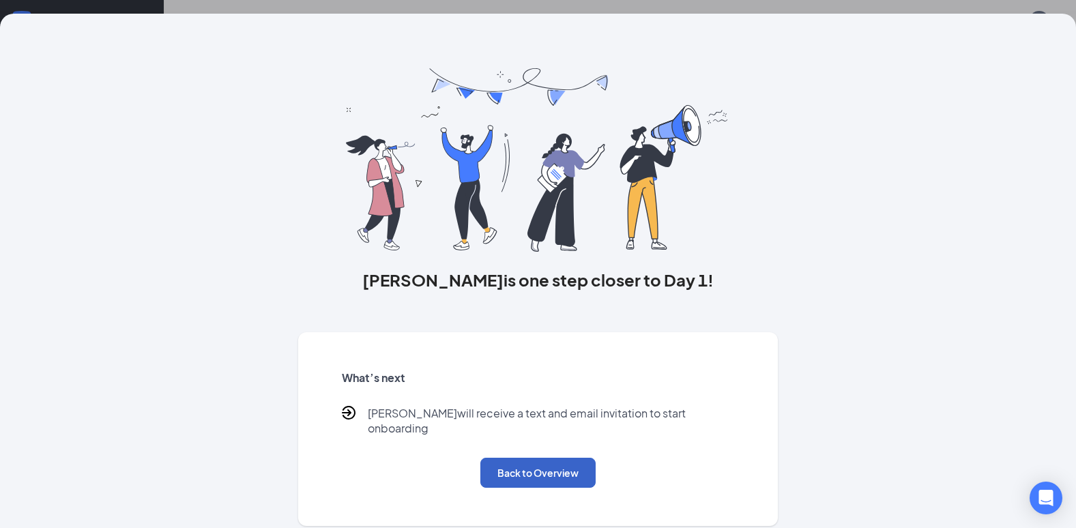
click at [566, 463] on button "Back to Overview" at bounding box center [537, 473] width 115 height 30
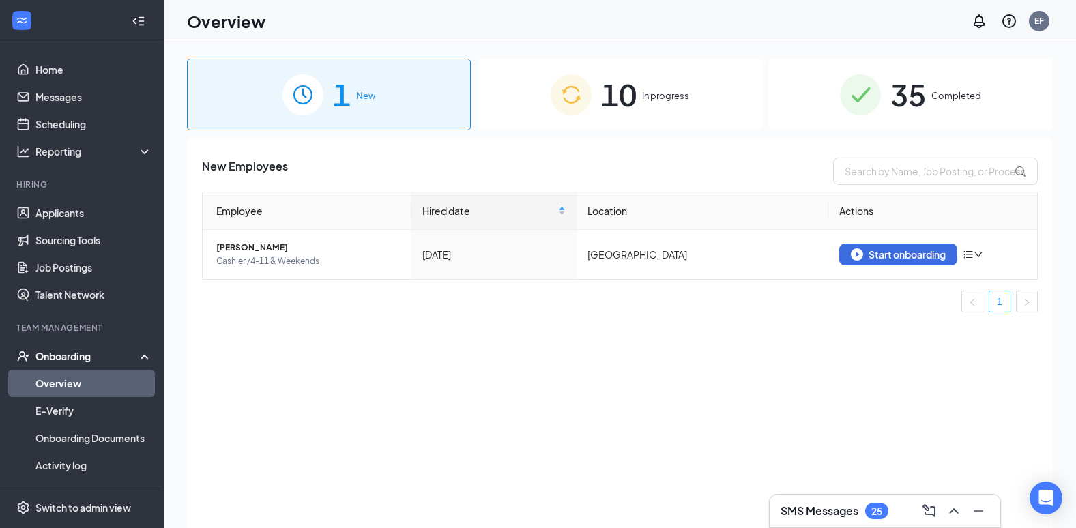
click at [664, 89] on span "In progress" at bounding box center [665, 96] width 47 height 14
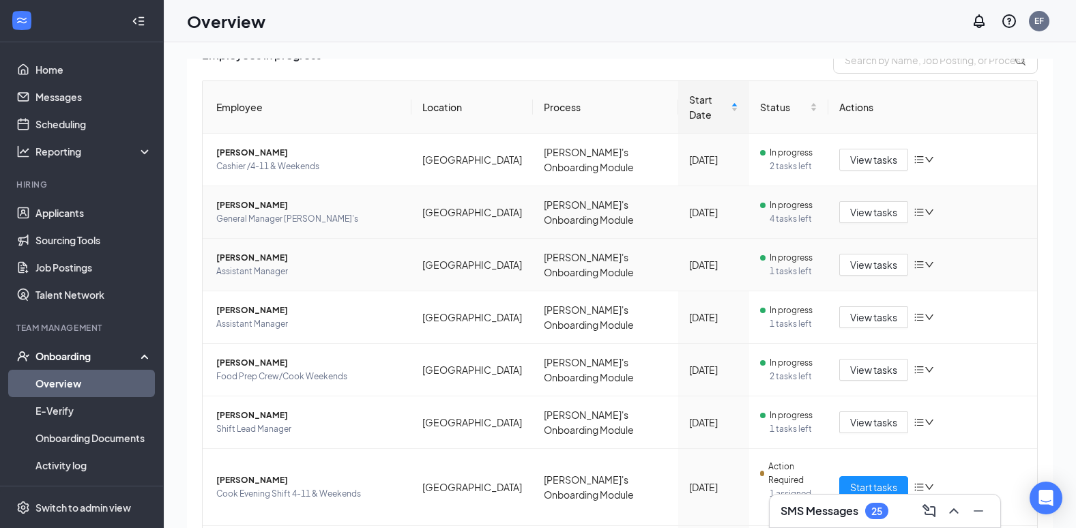
scroll to position [247, 0]
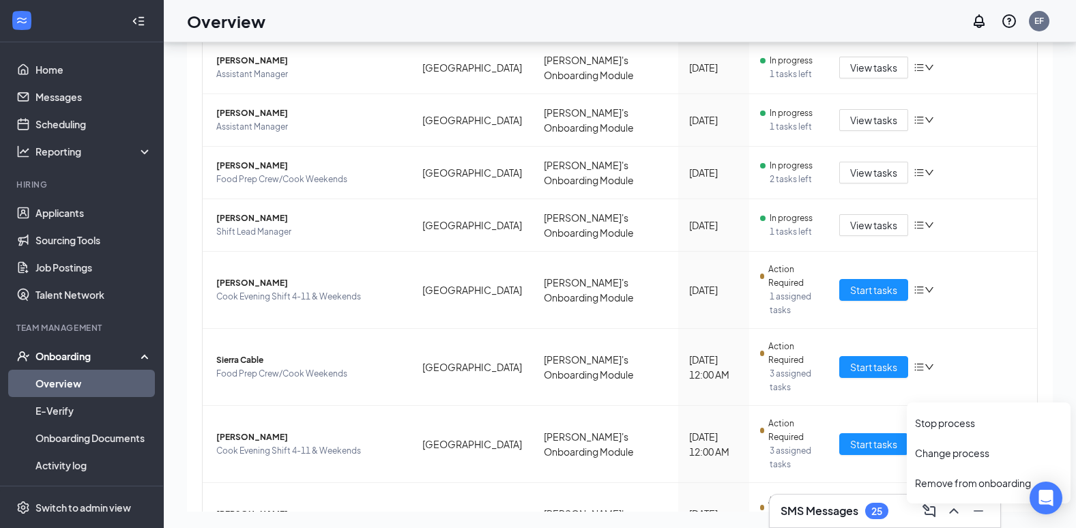
click at [248, 507] on span "[PERSON_NAME]" at bounding box center [308, 514] width 184 height 14
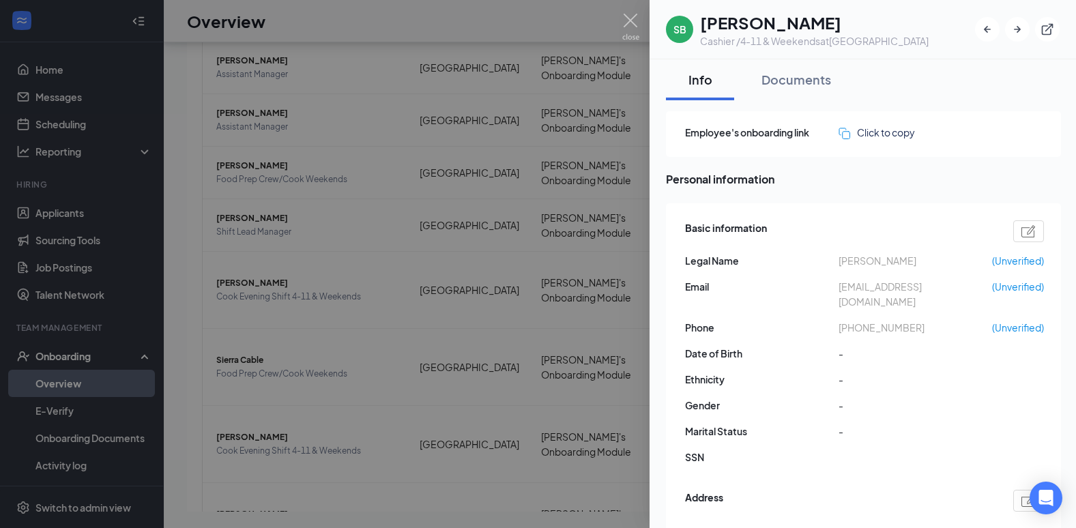
click at [948, 288] on span "[EMAIL_ADDRESS][DOMAIN_NAME]" at bounding box center [914, 294] width 153 height 30
click at [510, 435] on div at bounding box center [538, 264] width 1076 height 528
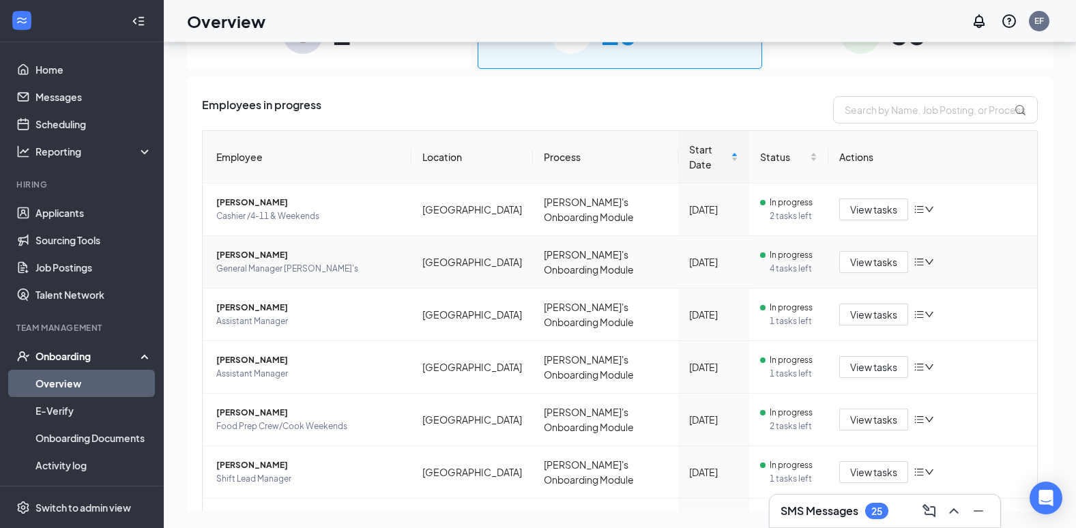
scroll to position [68, 0]
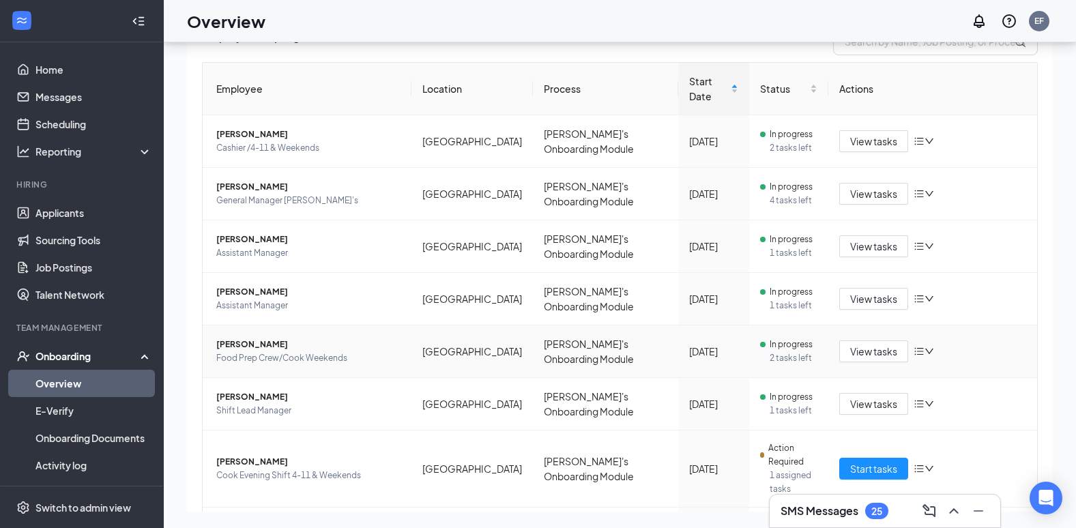
click at [924, 347] on icon "down" at bounding box center [929, 352] width 10 height 10
click at [850, 344] on span "View tasks" at bounding box center [873, 351] width 47 height 15
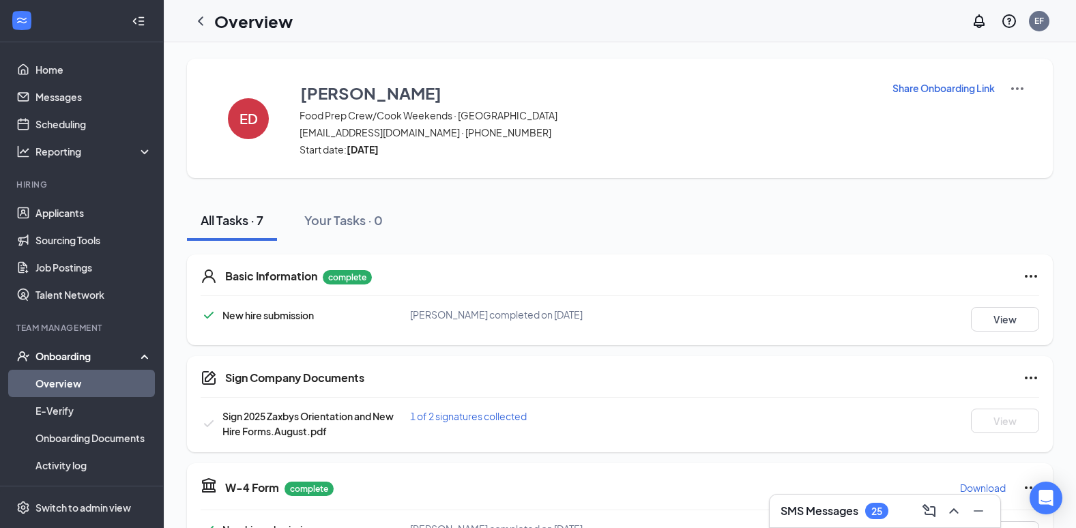
click at [201, 24] on icon "ChevronLeft" at bounding box center [200, 21] width 16 height 16
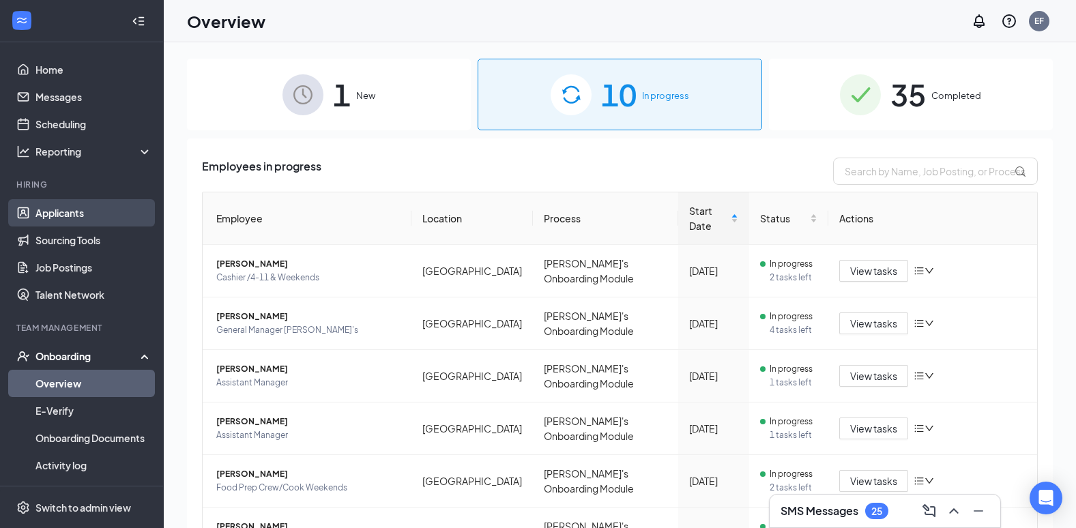
click at [50, 210] on link "Applicants" at bounding box center [93, 212] width 117 height 27
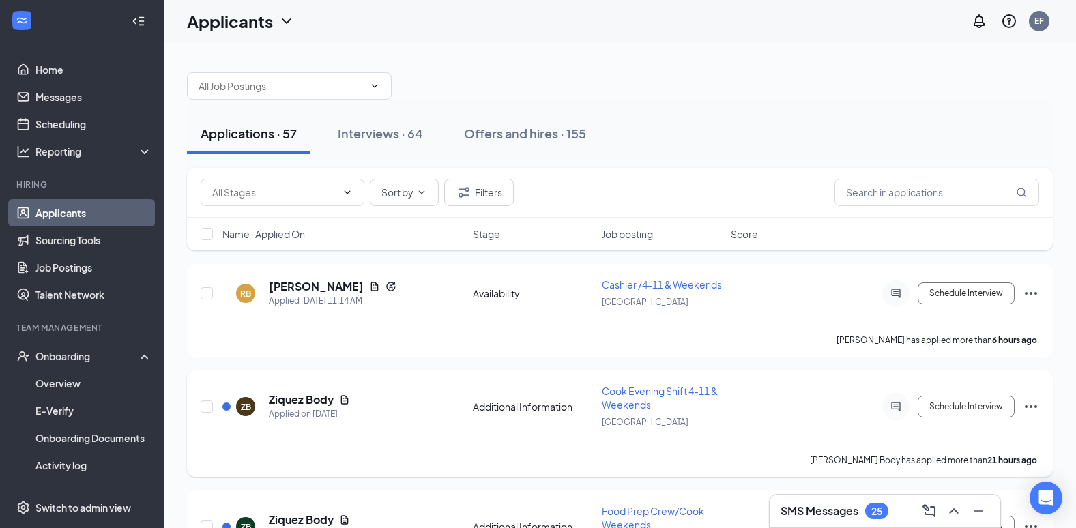
drag, startPoint x: 602, startPoint y: 415, endPoint x: 588, endPoint y: 410, distance: 14.7
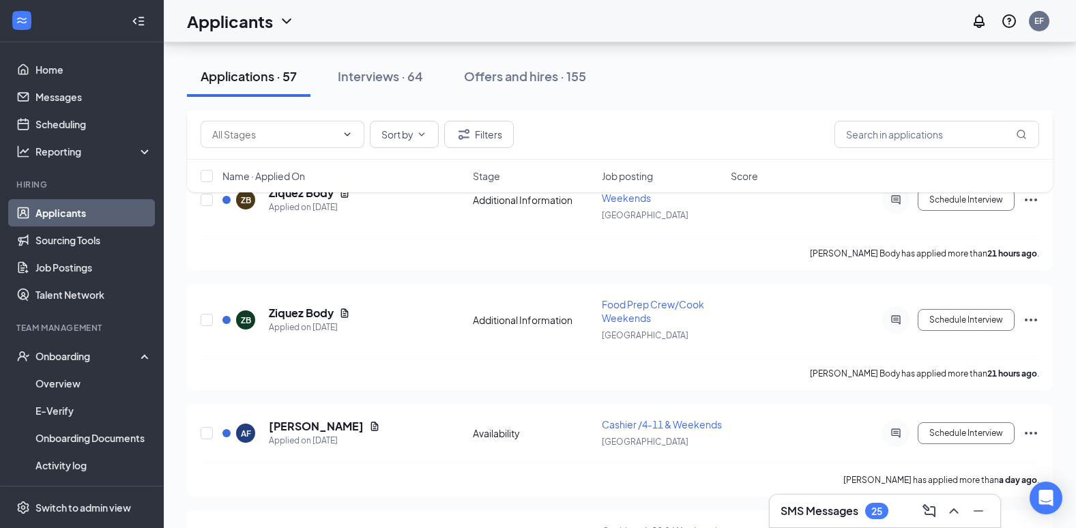
scroll to position [205, 0]
click at [945, 136] on input "text" at bounding box center [936, 134] width 205 height 27
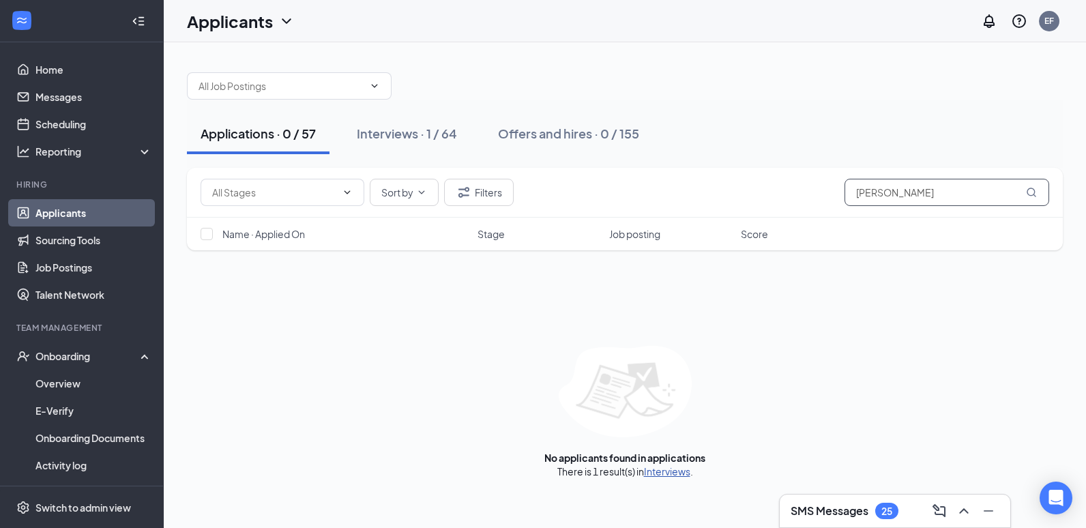
type input "[PERSON_NAME]"
click at [688, 475] on link "Interviews" at bounding box center [667, 471] width 46 height 12
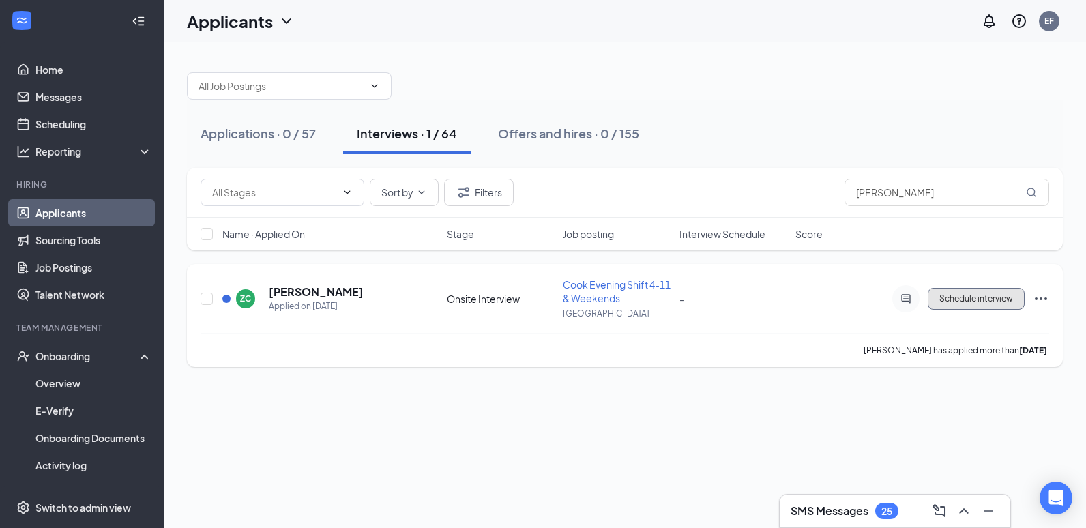
click at [956, 304] on button "Schedule interview" at bounding box center [976, 299] width 97 height 22
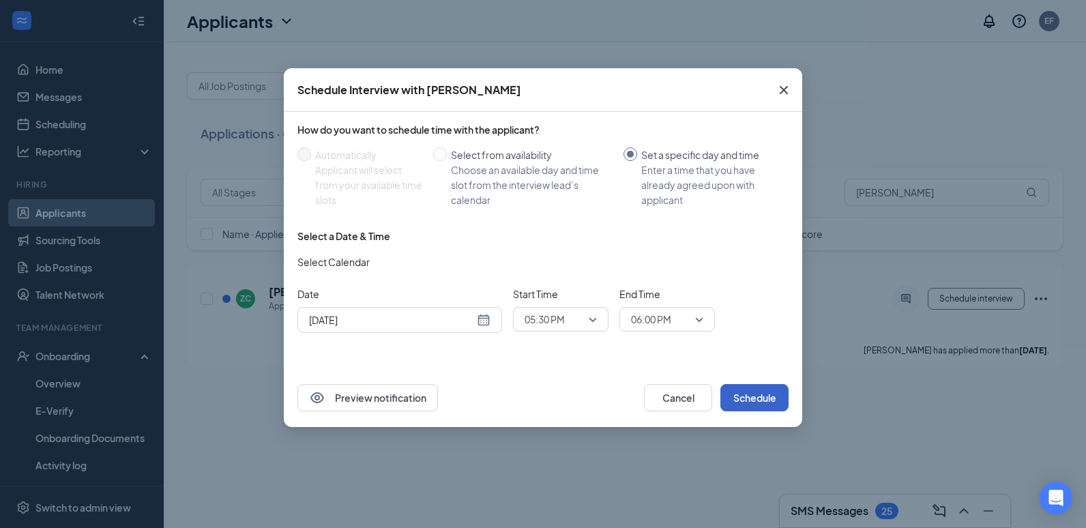
click at [744, 395] on button "Schedule" at bounding box center [754, 397] width 68 height 27
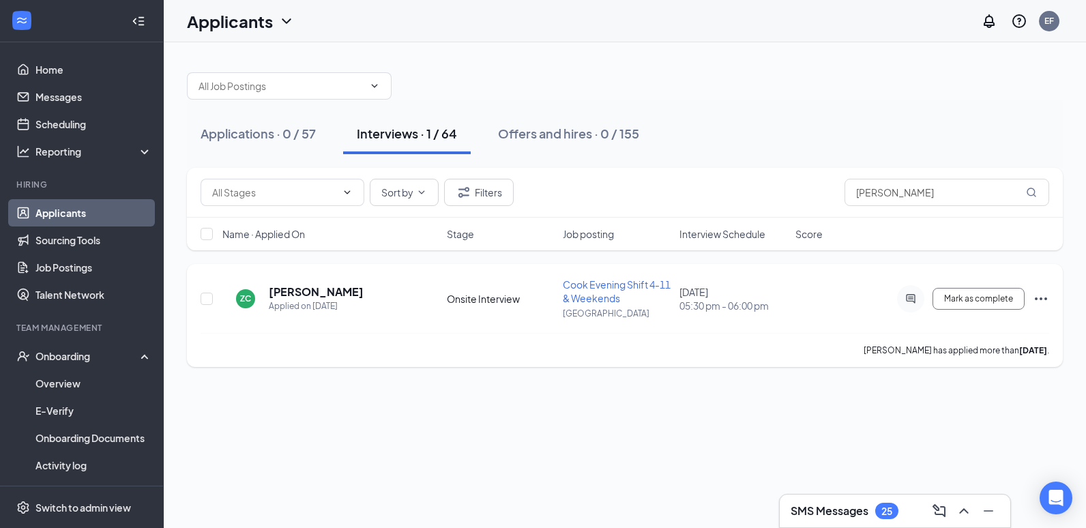
click at [1042, 298] on icon "Ellipses" at bounding box center [1041, 299] width 16 height 16
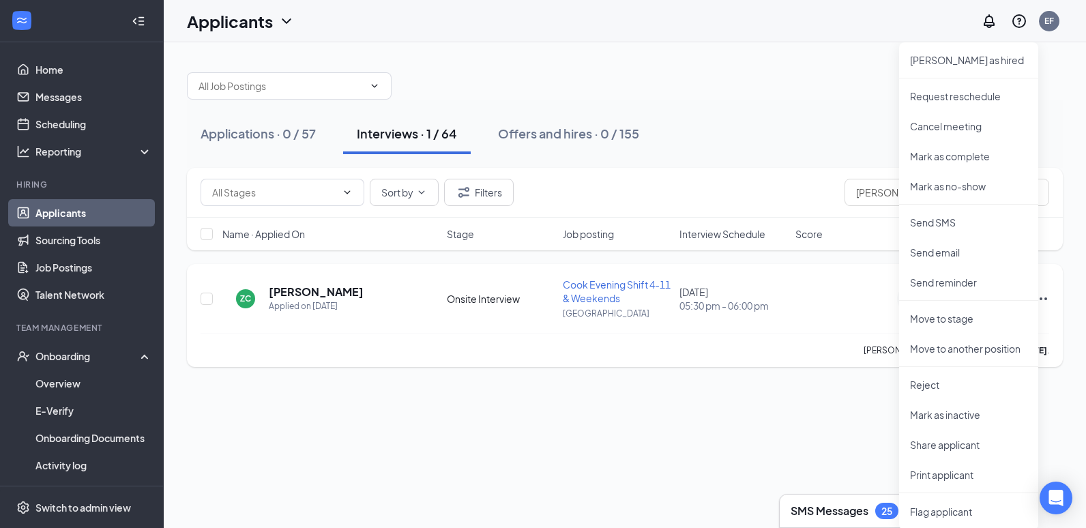
click at [767, 343] on div "[PERSON_NAME] has applied more than [DATE] ." at bounding box center [625, 350] width 849 height 34
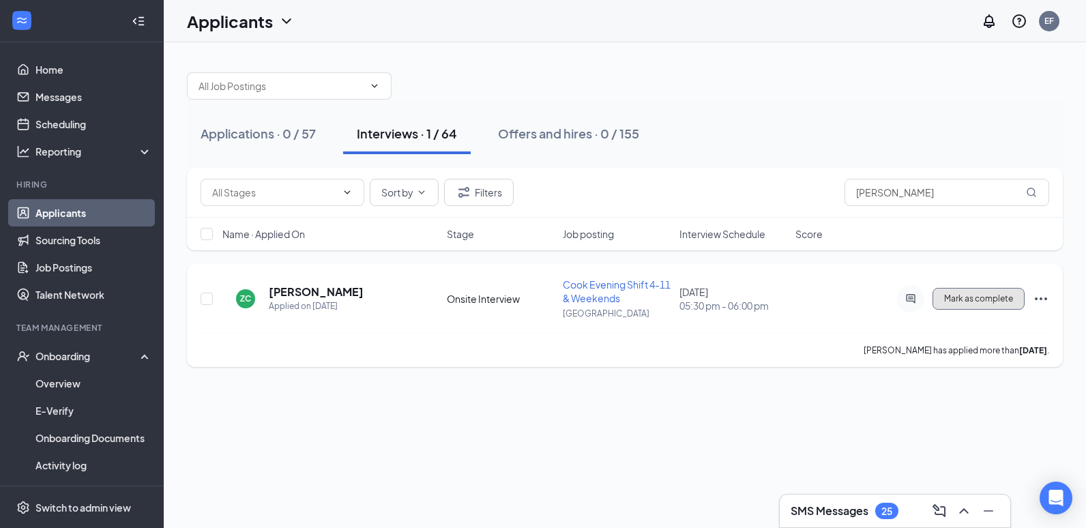
click at [965, 299] on span "Mark as complete" at bounding box center [978, 299] width 69 height 10
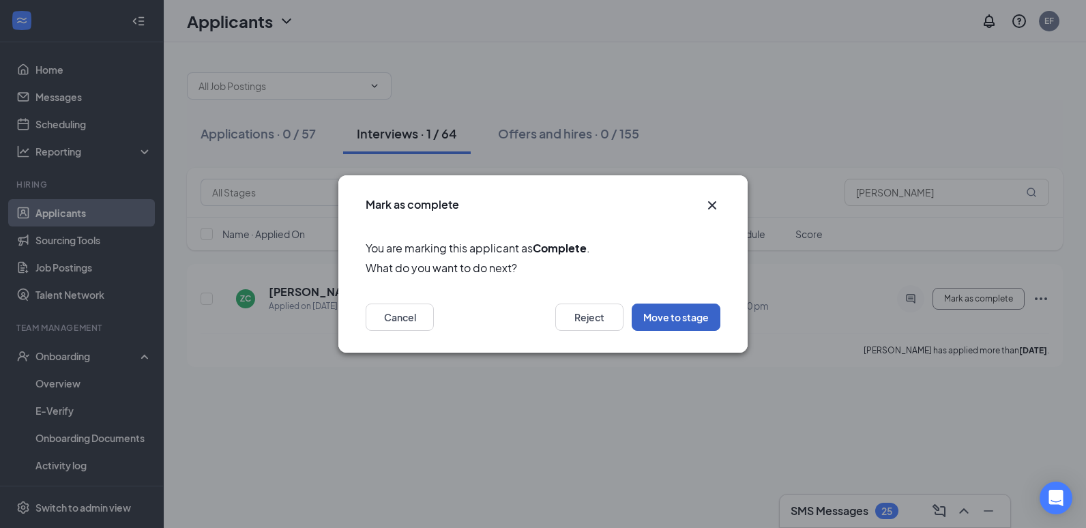
click at [683, 324] on button "Move to stage" at bounding box center [676, 317] width 89 height 27
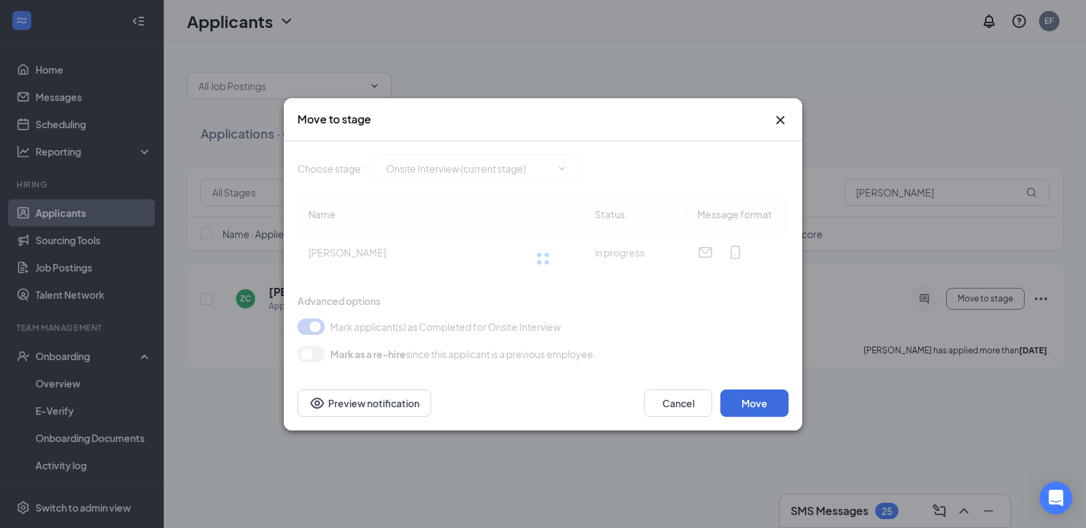
type input "Hiring Complete (final stage)"
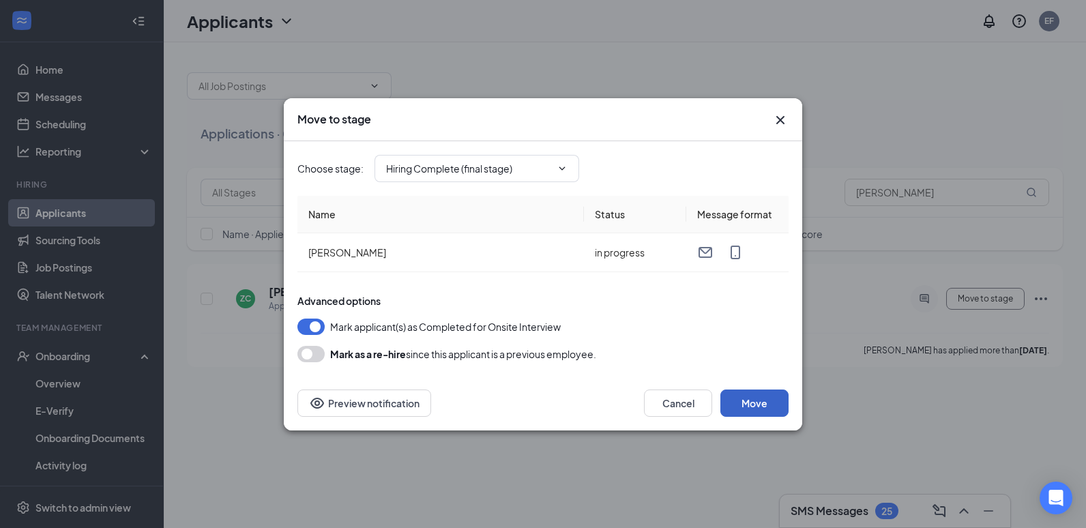
click at [771, 404] on button "Move" at bounding box center [754, 402] width 68 height 27
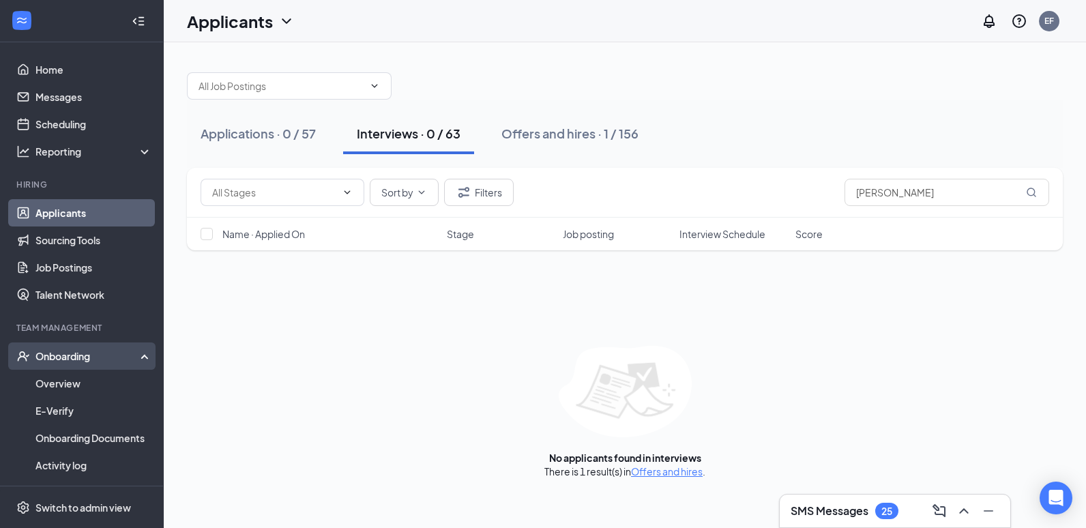
click at [142, 355] on icon at bounding box center [147, 355] width 11 height 0
click at [135, 355] on div "Onboarding" at bounding box center [82, 355] width 164 height 27
click at [56, 390] on link "Overview" at bounding box center [93, 383] width 117 height 27
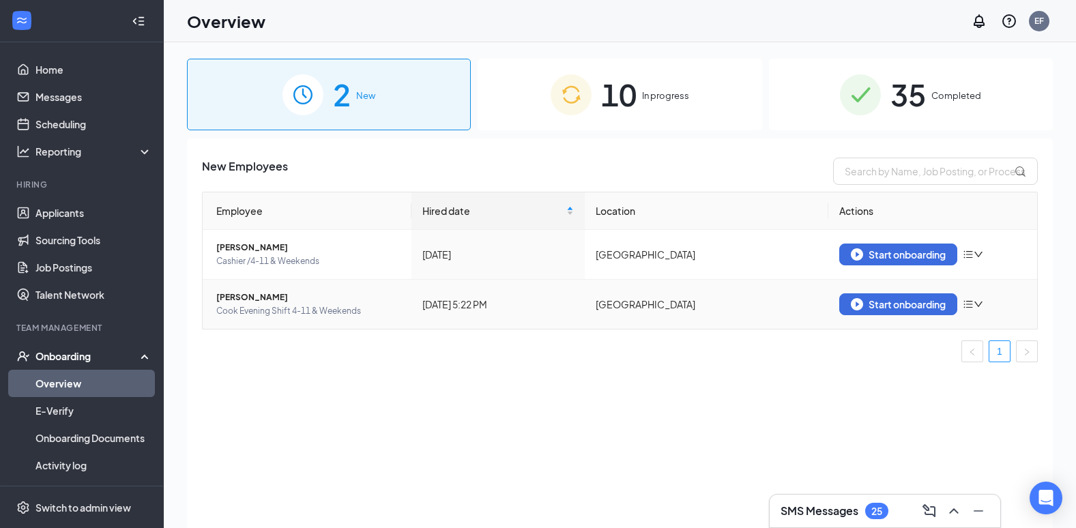
click at [942, 316] on td "Start onboarding" at bounding box center [932, 304] width 209 height 49
click at [940, 306] on div "Start onboarding" at bounding box center [898, 304] width 95 height 12
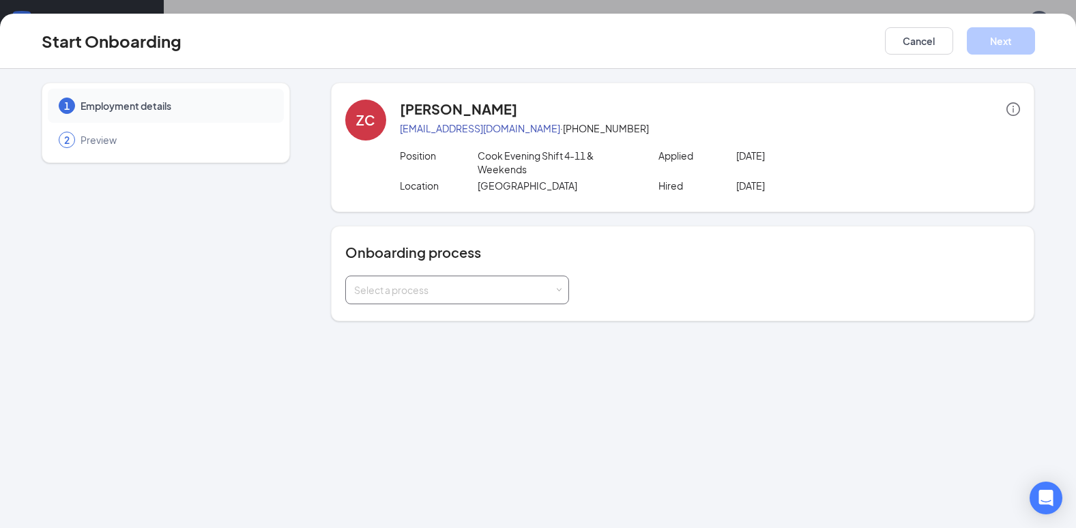
click at [492, 282] on div "Select a process" at bounding box center [457, 289] width 206 height 27
click at [437, 344] on span "[PERSON_NAME]'s Onboarding Module" at bounding box center [439, 343] width 176 height 12
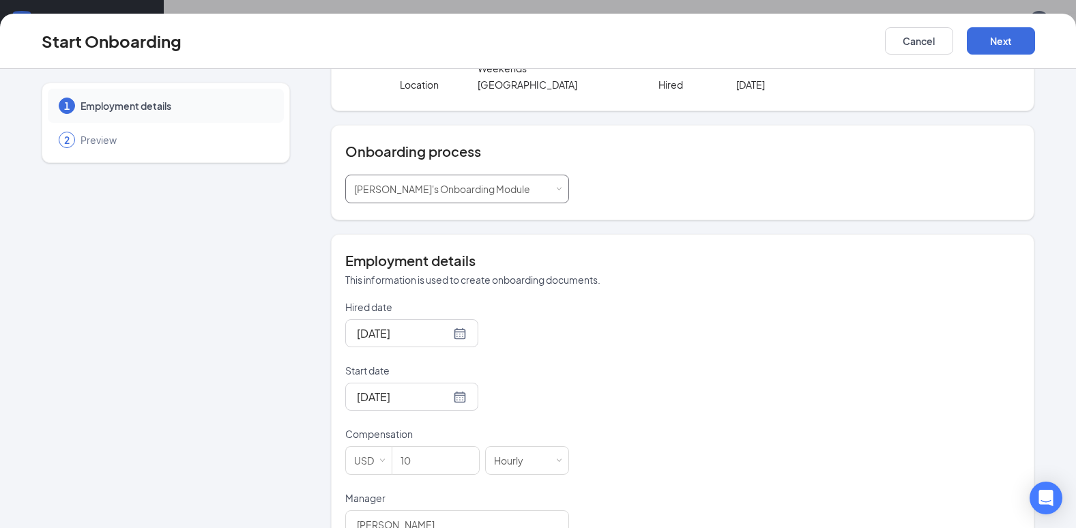
scroll to position [205, 0]
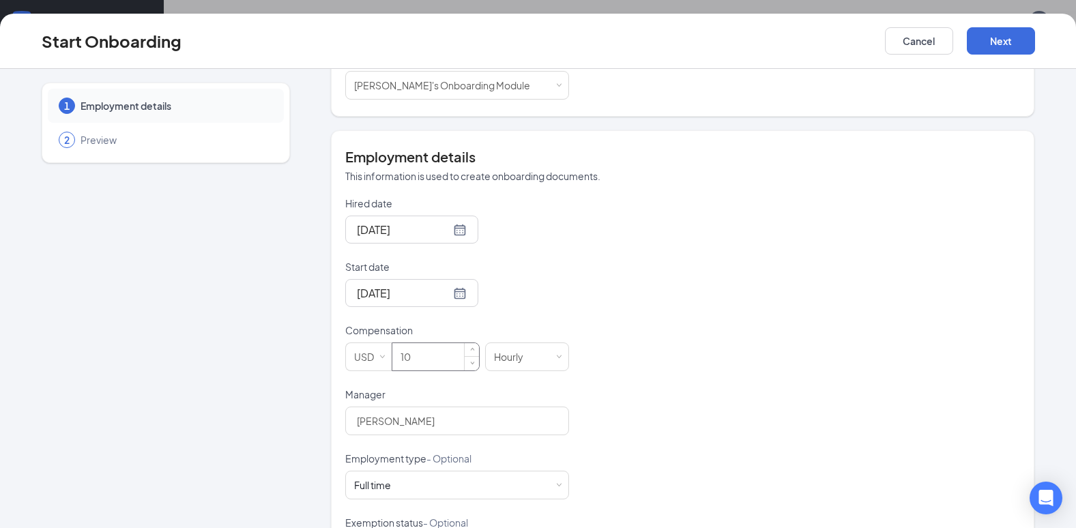
click at [422, 360] on input "10" at bounding box center [435, 356] width 87 height 27
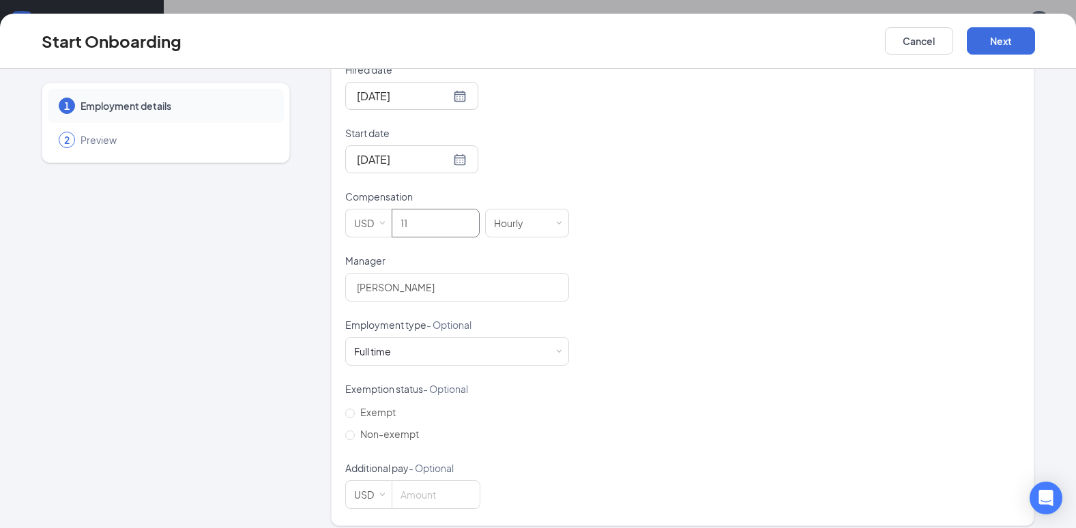
scroll to position [350, 0]
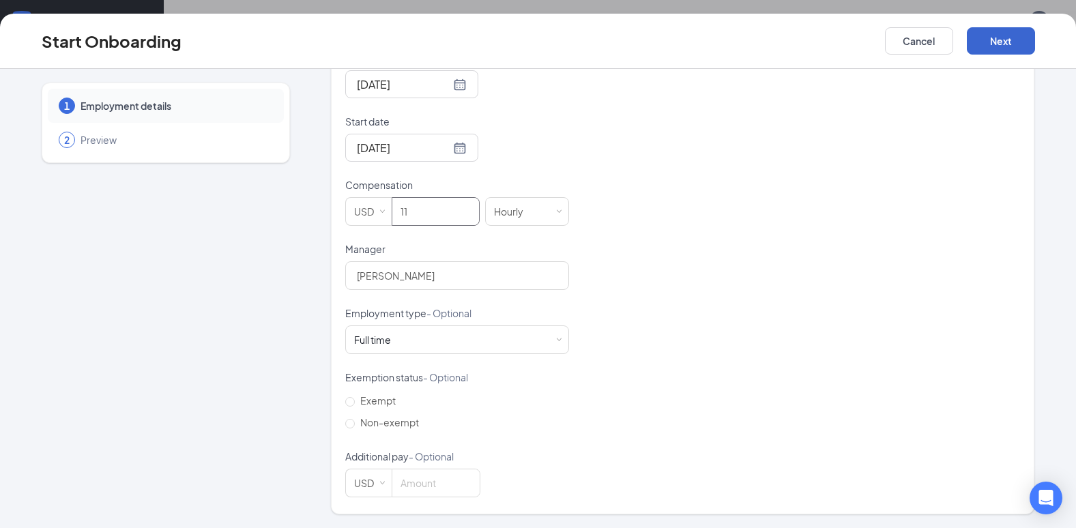
type input "11"
click at [1001, 38] on button "Next" at bounding box center [1001, 40] width 68 height 27
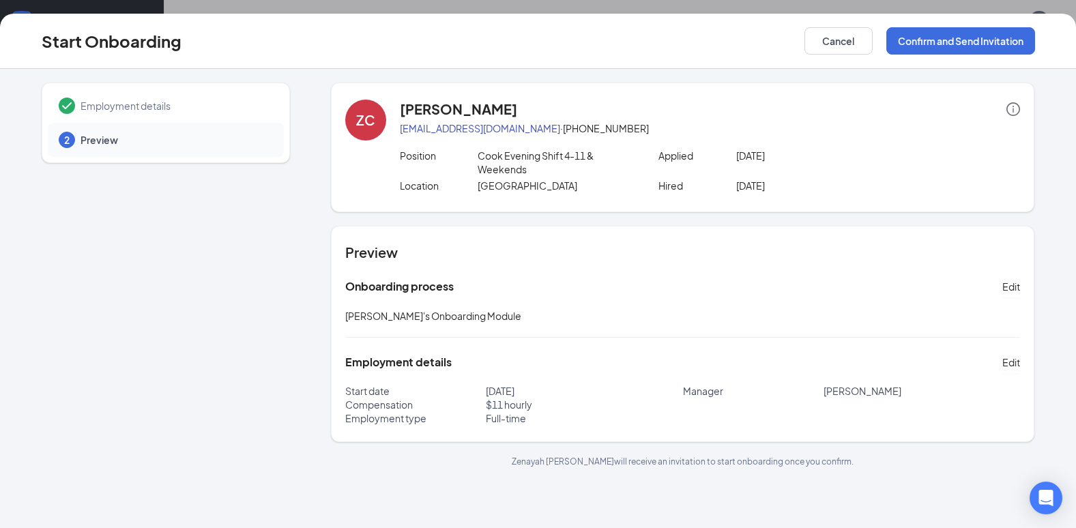
scroll to position [0, 0]
click at [937, 44] on button "Confirm and Send Invitation" at bounding box center [960, 40] width 149 height 27
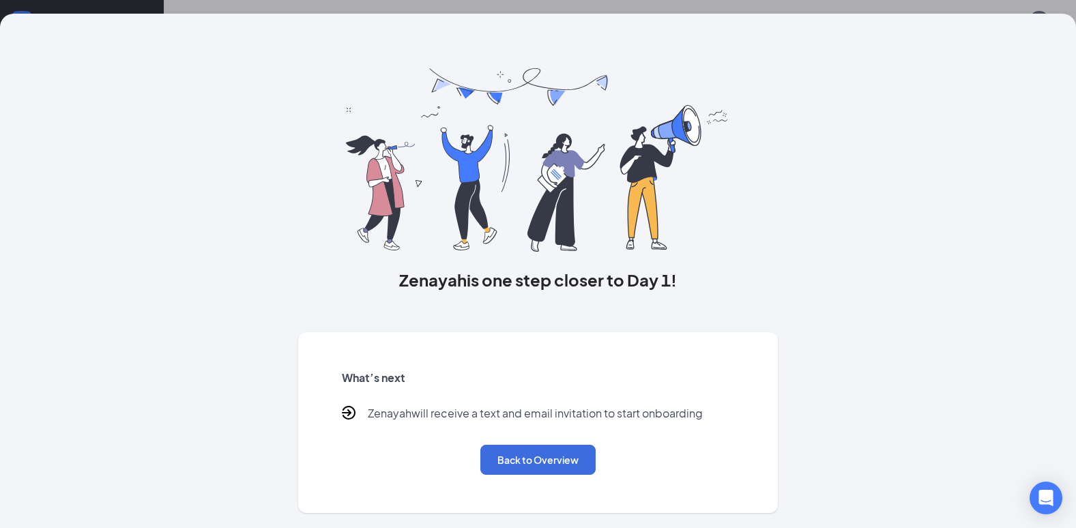
click at [218, 285] on div "Zenayah is one step closer to Day 1! What’s next [PERSON_NAME] will receive a t…" at bounding box center [538, 263] width 1048 height 499
click at [147, 68] on div "Zenayah is one step closer to Day 1! What’s next [PERSON_NAME] will receive a t…" at bounding box center [538, 263] width 1048 height 499
click at [546, 454] on button "Back to Overview" at bounding box center [537, 460] width 115 height 30
